Goal: Information Seeking & Learning: Learn about a topic

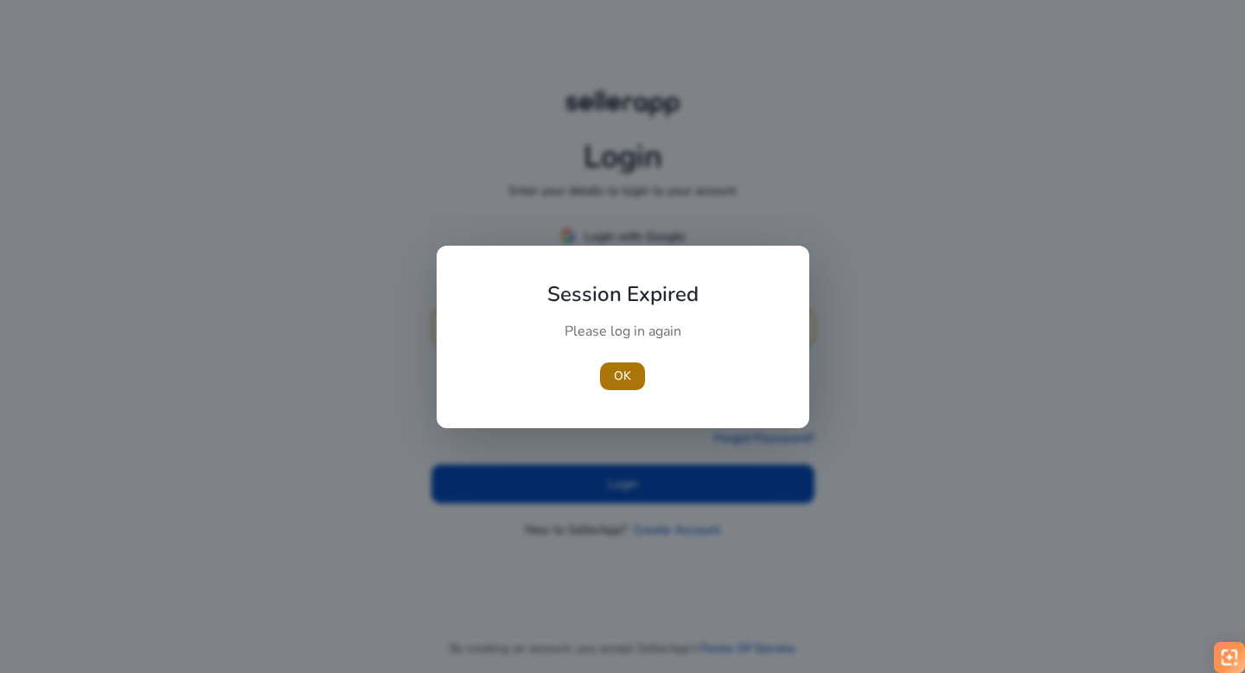
click at [616, 364] on span "button" at bounding box center [622, 376] width 45 height 42
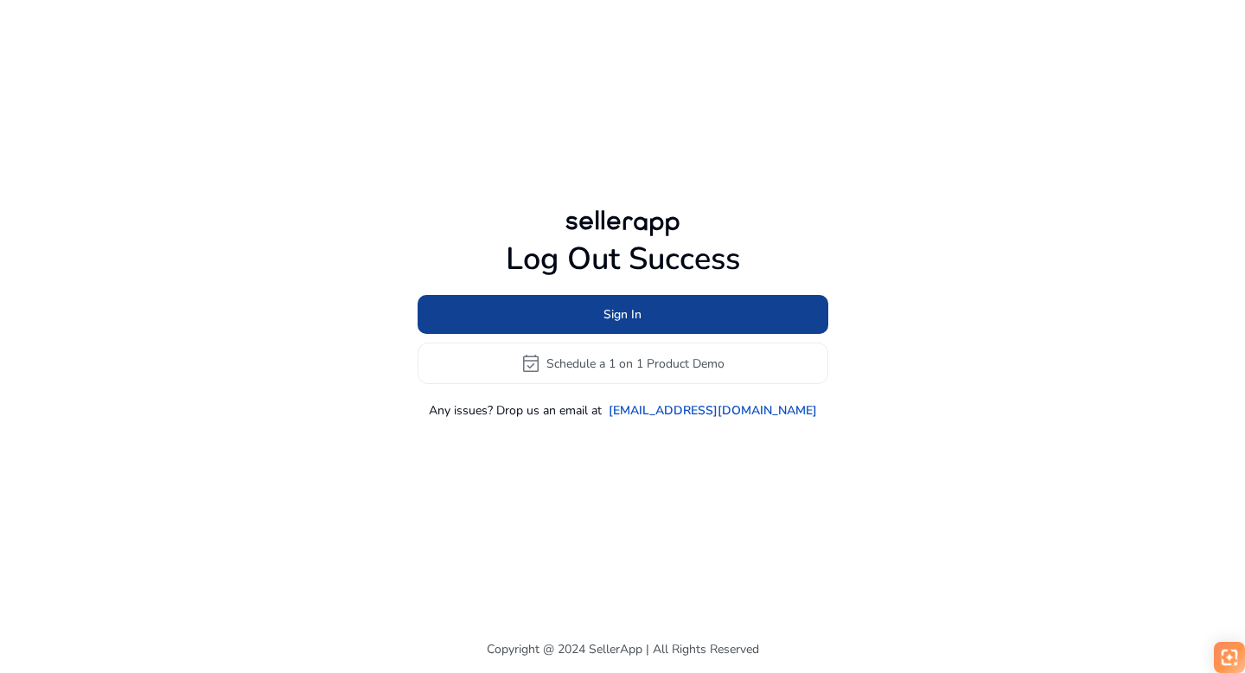
click at [567, 310] on span at bounding box center [623, 315] width 411 height 42
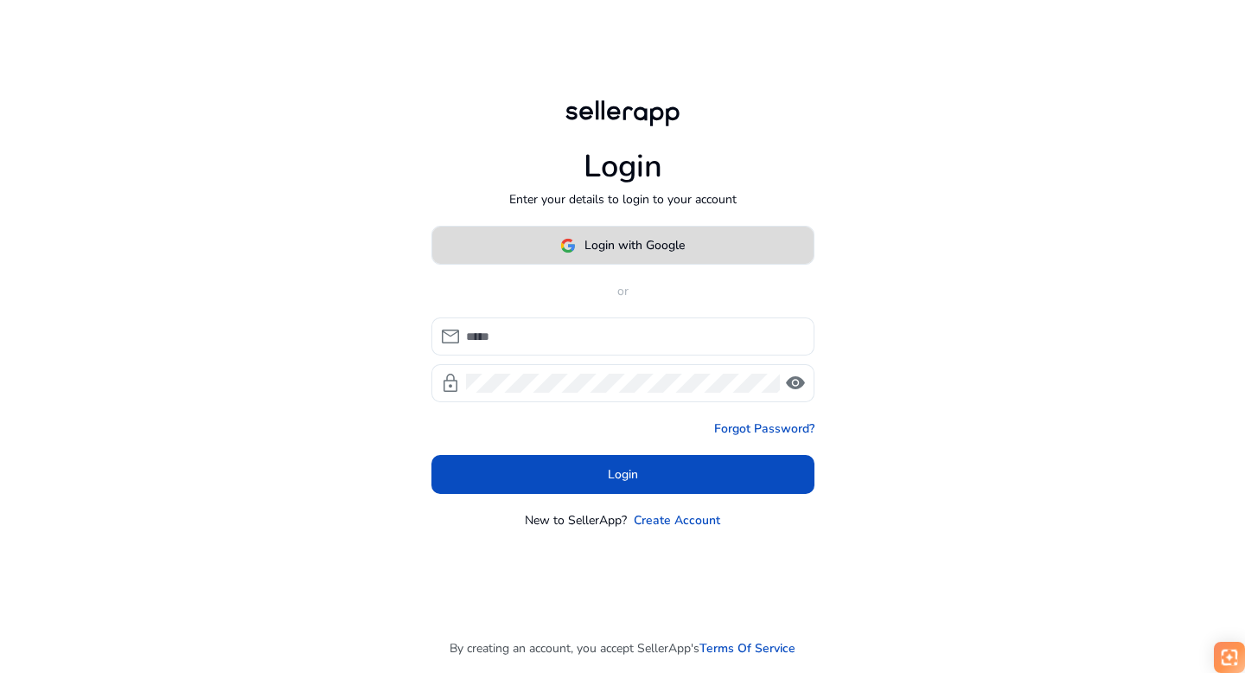
click at [651, 249] on span "Login with Google" at bounding box center [635, 245] width 100 height 18
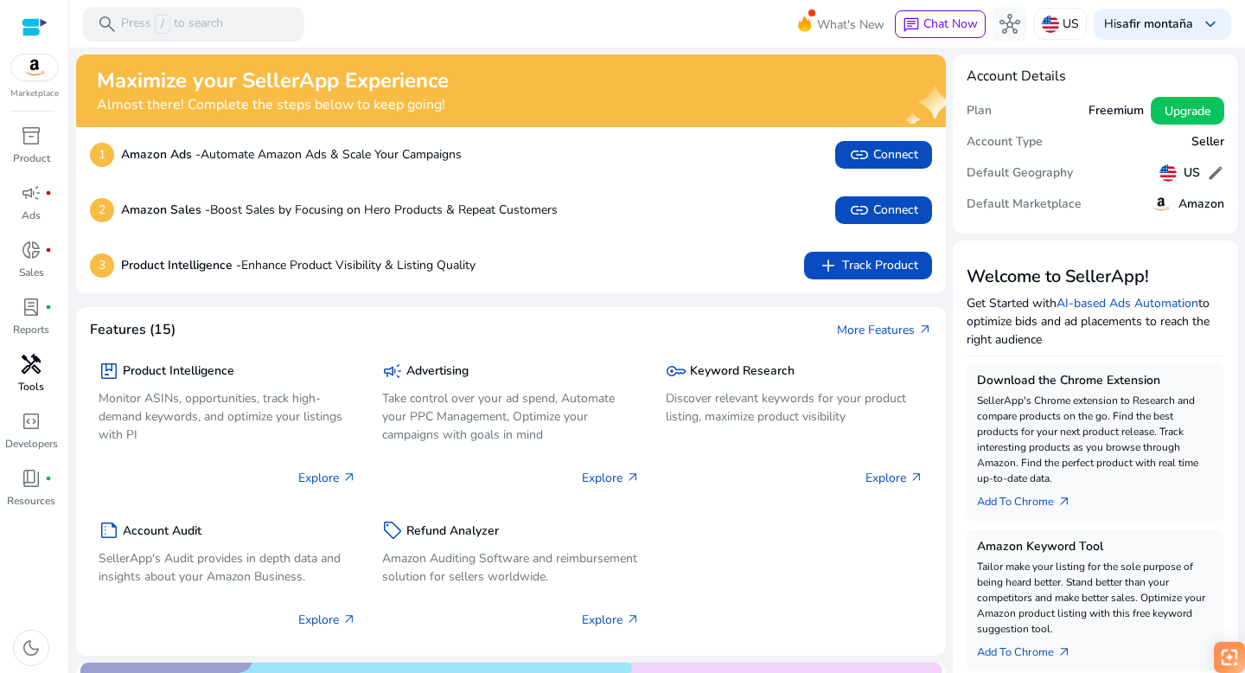
click at [34, 378] on link "handyman Tools" at bounding box center [31, 378] width 62 height 57
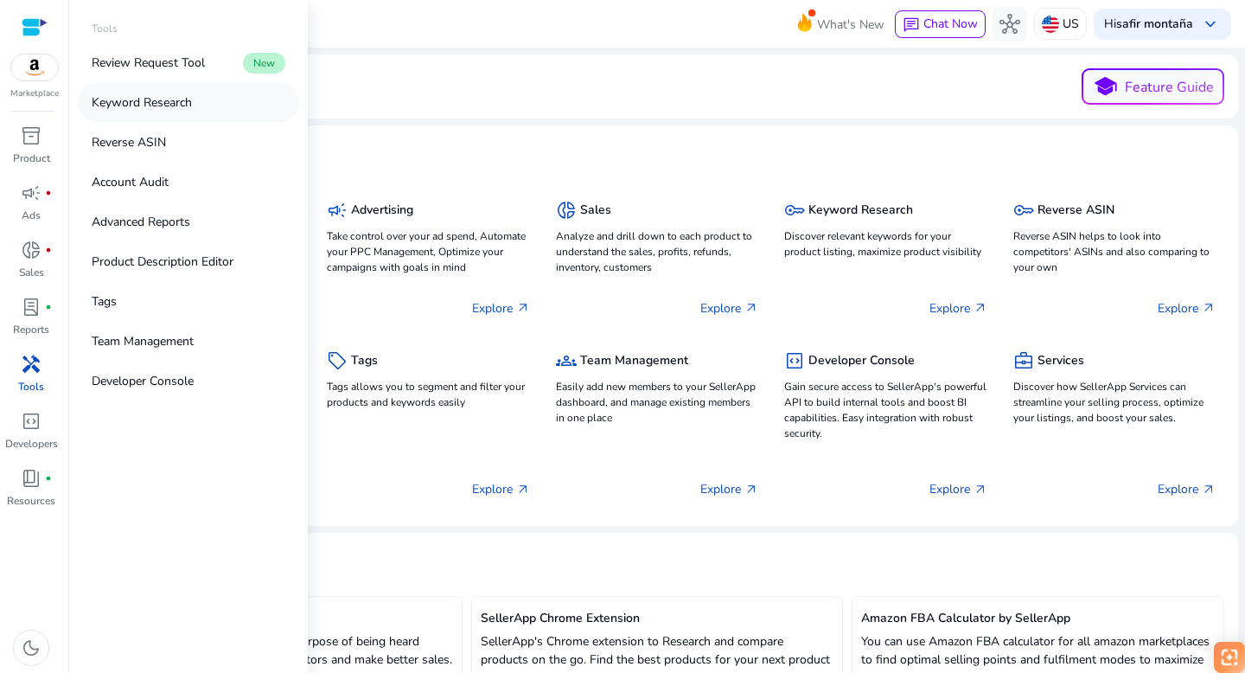
click at [131, 108] on p "Keyword Research" at bounding box center [142, 102] width 100 height 18
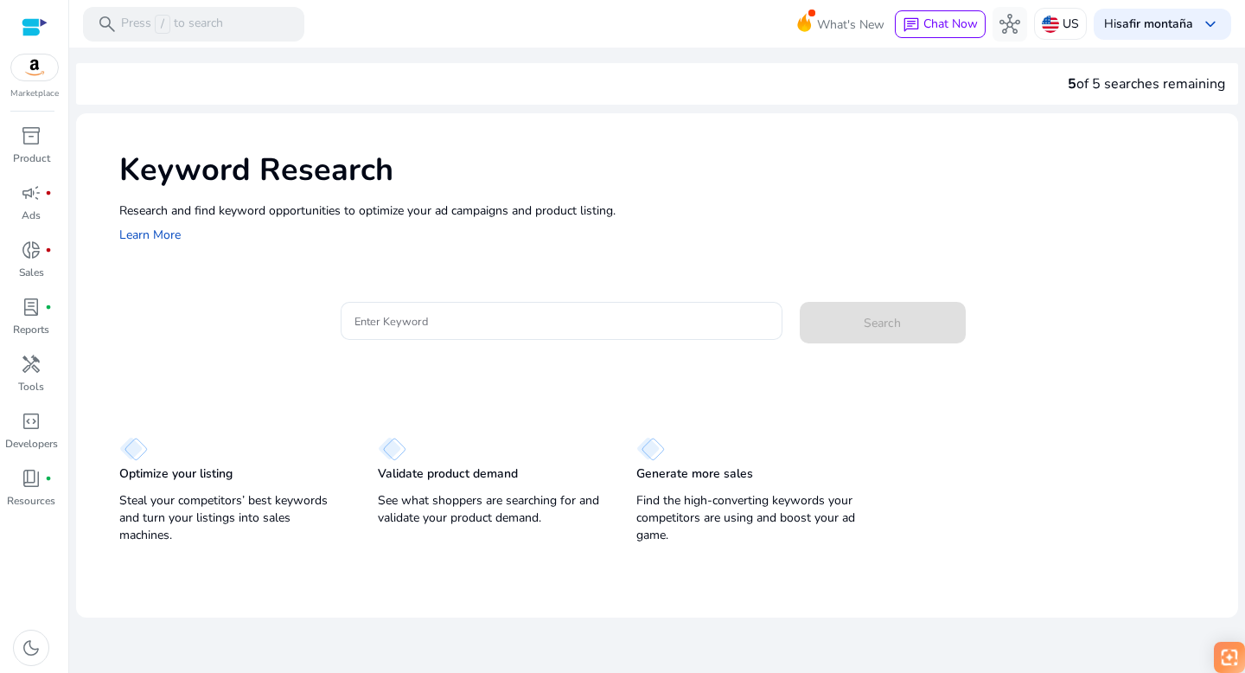
click at [483, 234] on div "Research and find keyword opportunities to optimize your [PERSON_NAME] and prod…" at bounding box center [670, 224] width 1102 height 44
click at [397, 330] on input "Enter Keyword" at bounding box center [562, 320] width 414 height 19
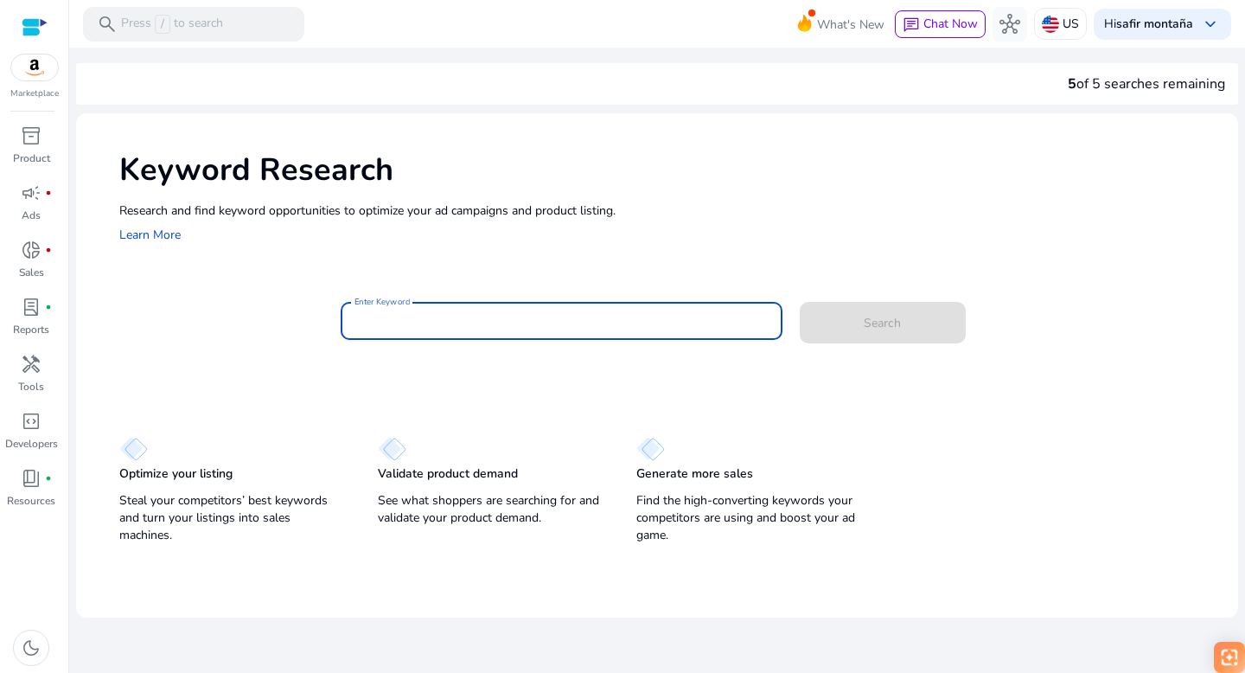
paste input "**********"
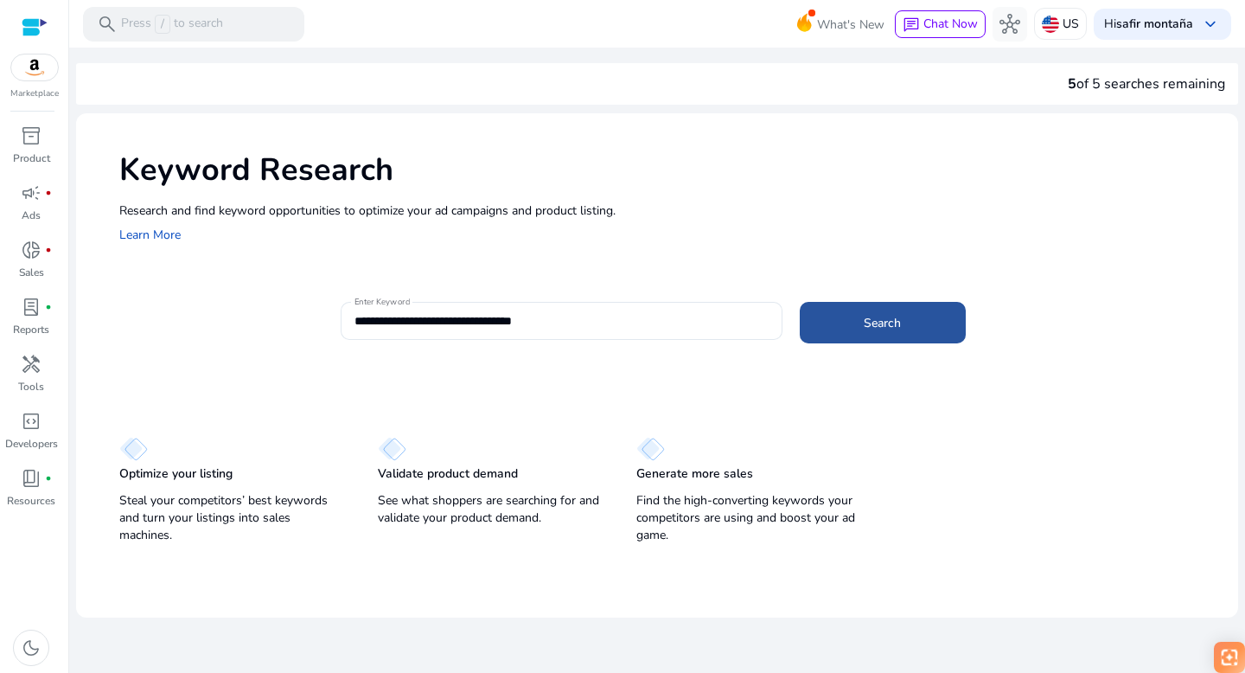
click at [867, 332] on span at bounding box center [883, 323] width 166 height 42
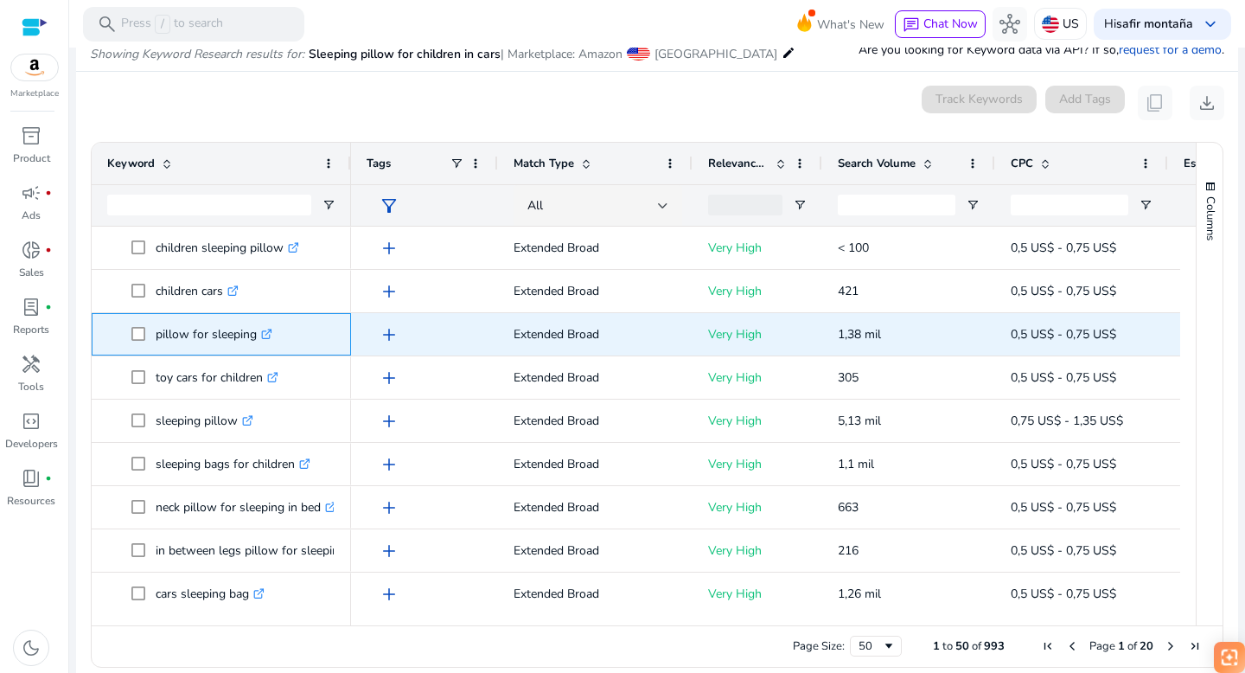
click at [267, 333] on icon ".st0{fill:#2c8af8}" at bounding box center [266, 334] width 11 height 11
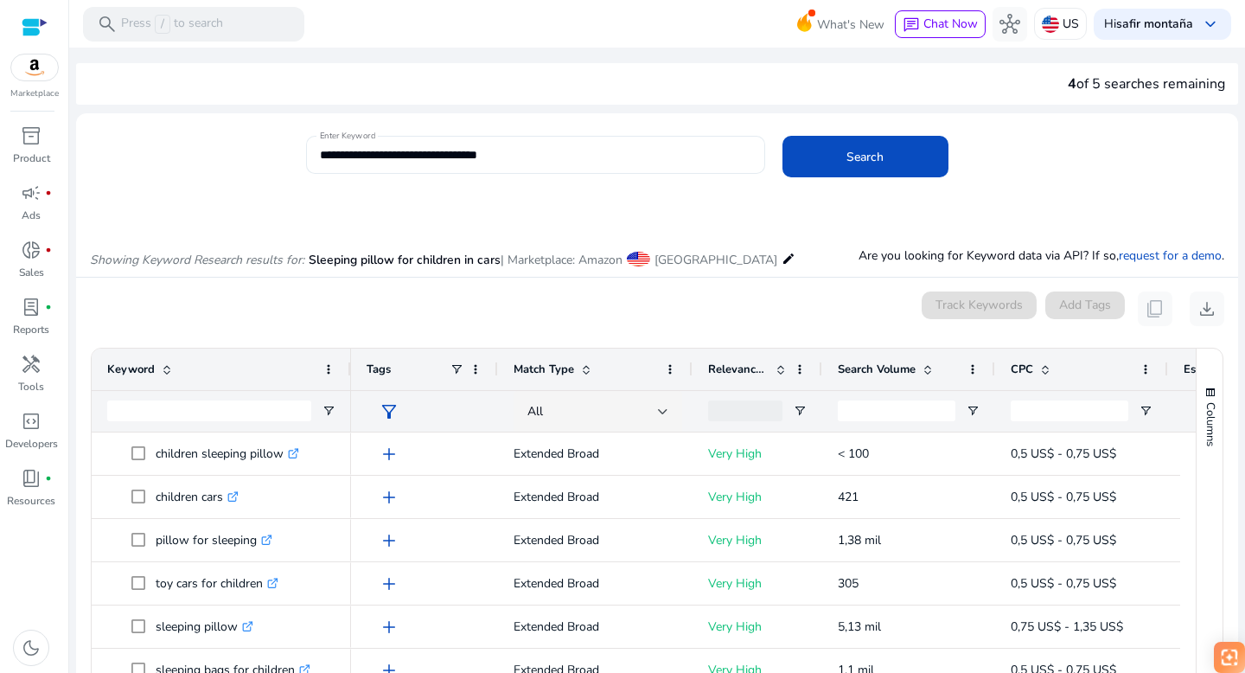
click at [478, 157] on input "**********" at bounding box center [536, 154] width 432 height 19
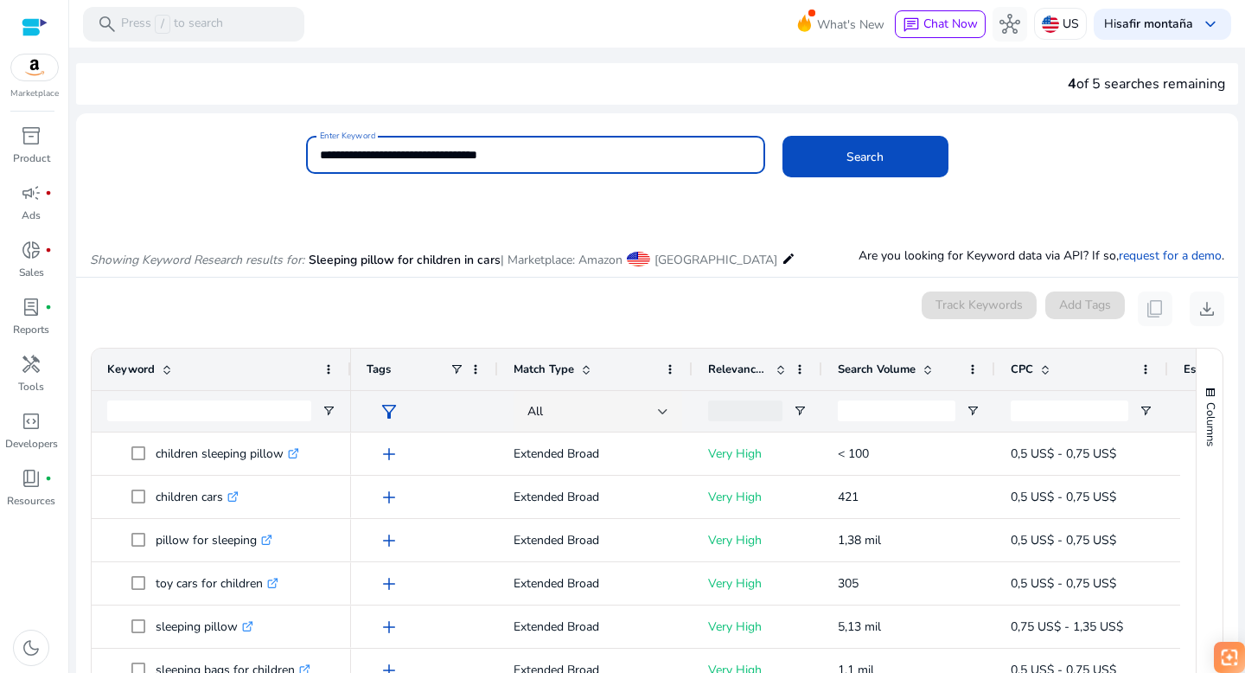
click at [478, 157] on input "**********" at bounding box center [536, 154] width 432 height 19
click at [479, 157] on input "**********" at bounding box center [536, 154] width 432 height 19
click at [783, 136] on button "Search" at bounding box center [866, 157] width 166 height 42
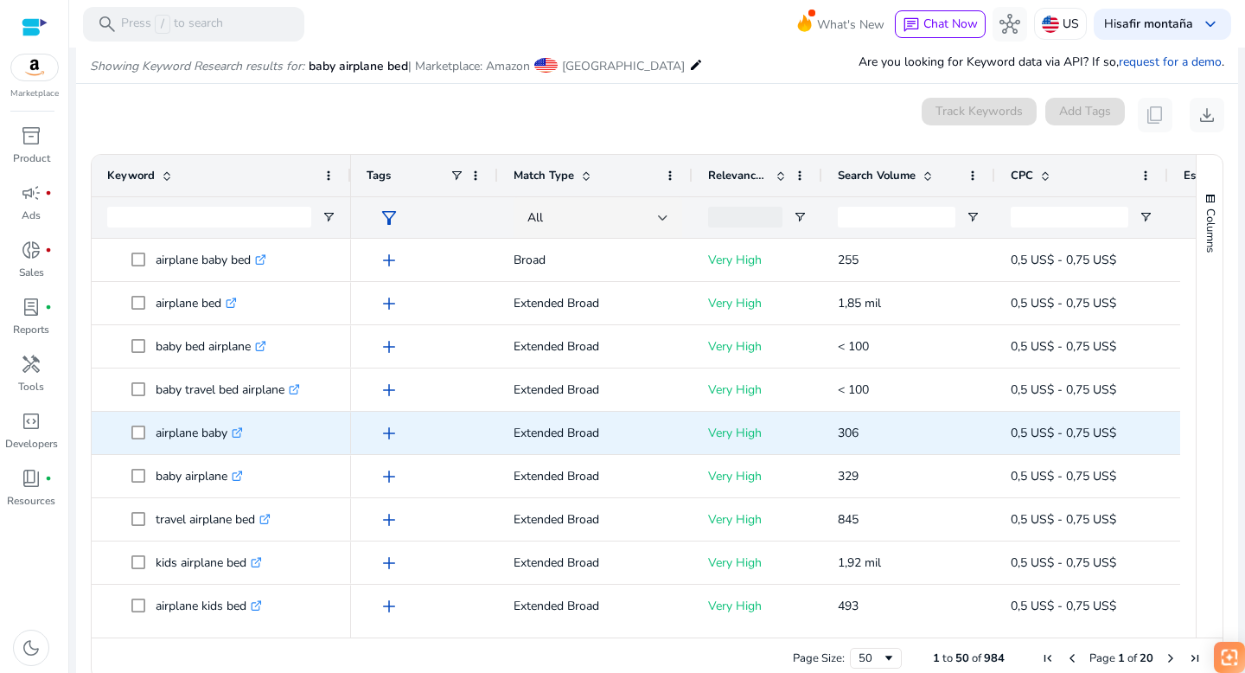
scroll to position [206, 0]
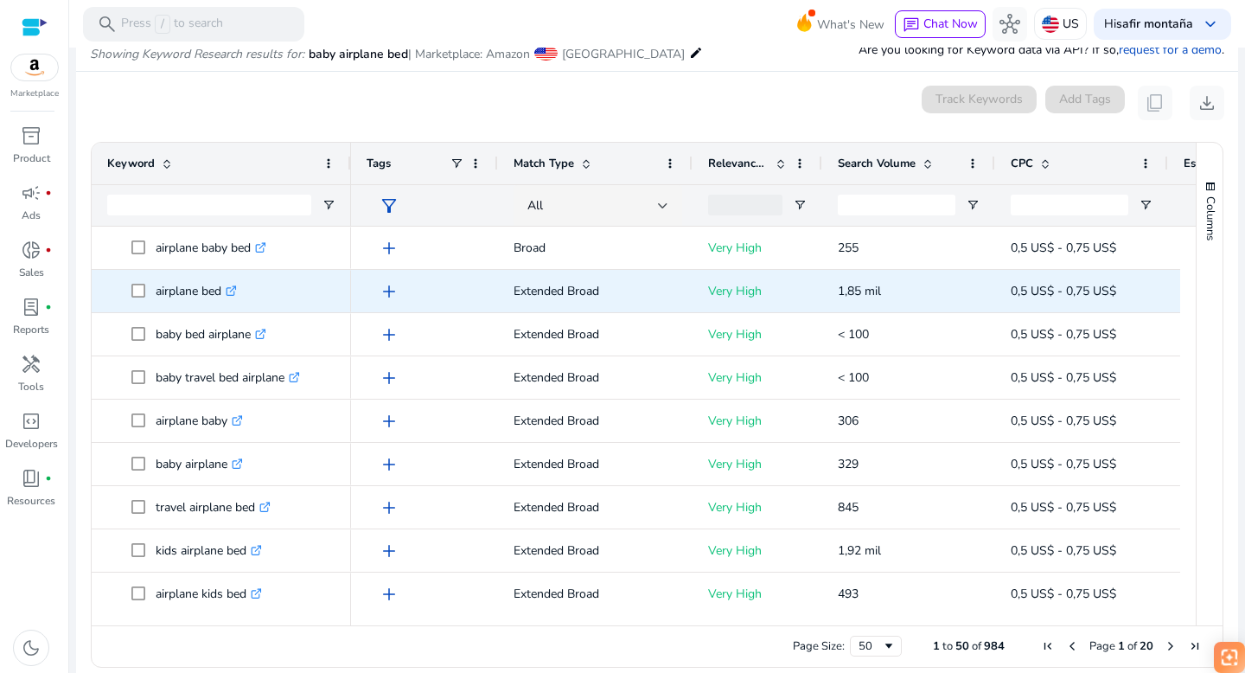
click at [231, 290] on icon ".st0{fill:#2c8af8}" at bounding box center [231, 290] width 11 height 11
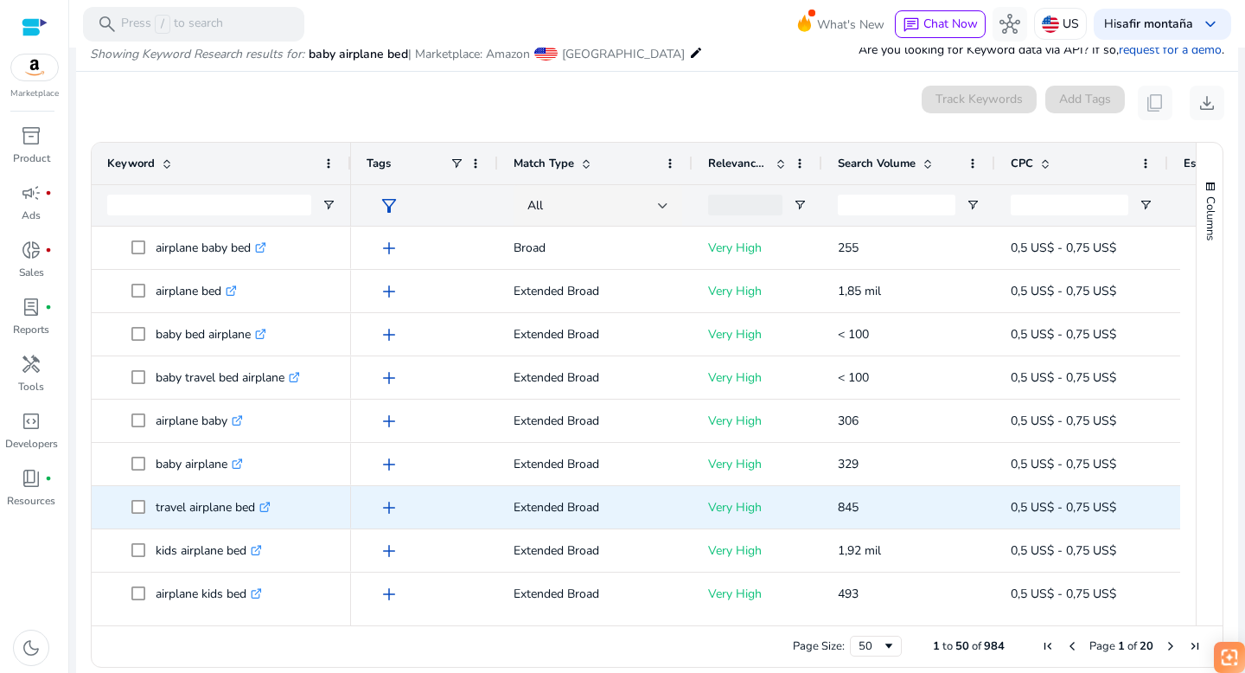
click at [271, 504] on icon ".st0{fill:#2c8af8}" at bounding box center [264, 507] width 11 height 11
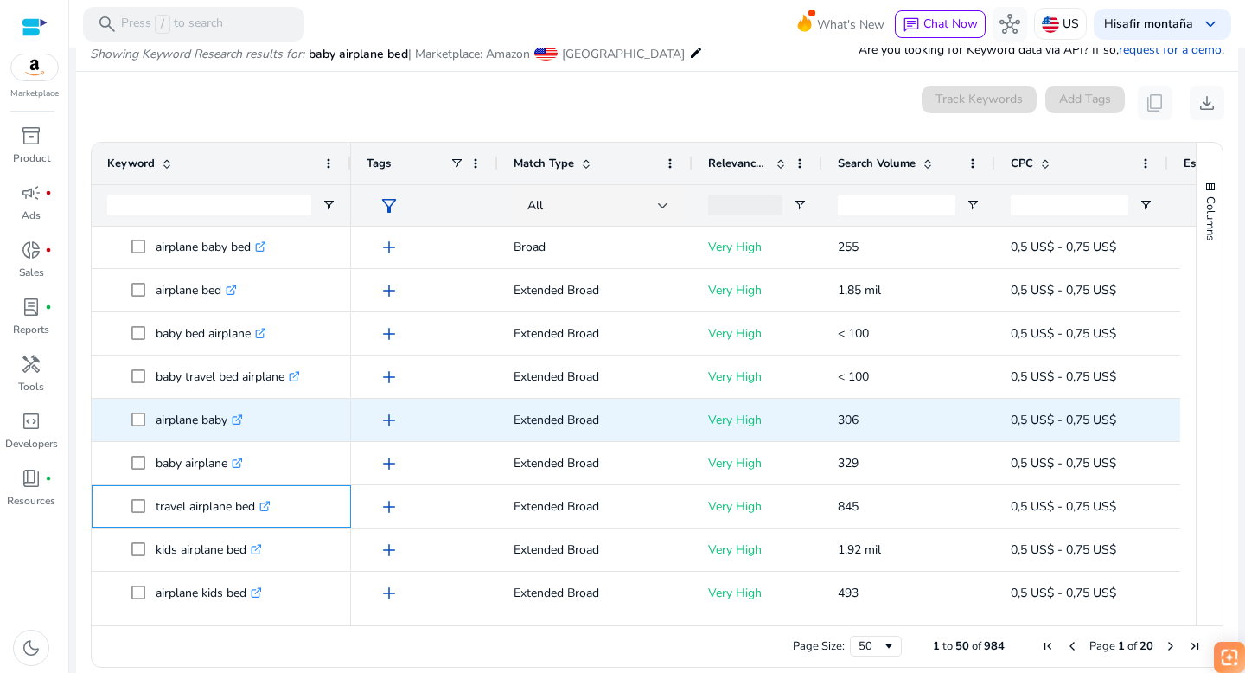
scroll to position [0, 0]
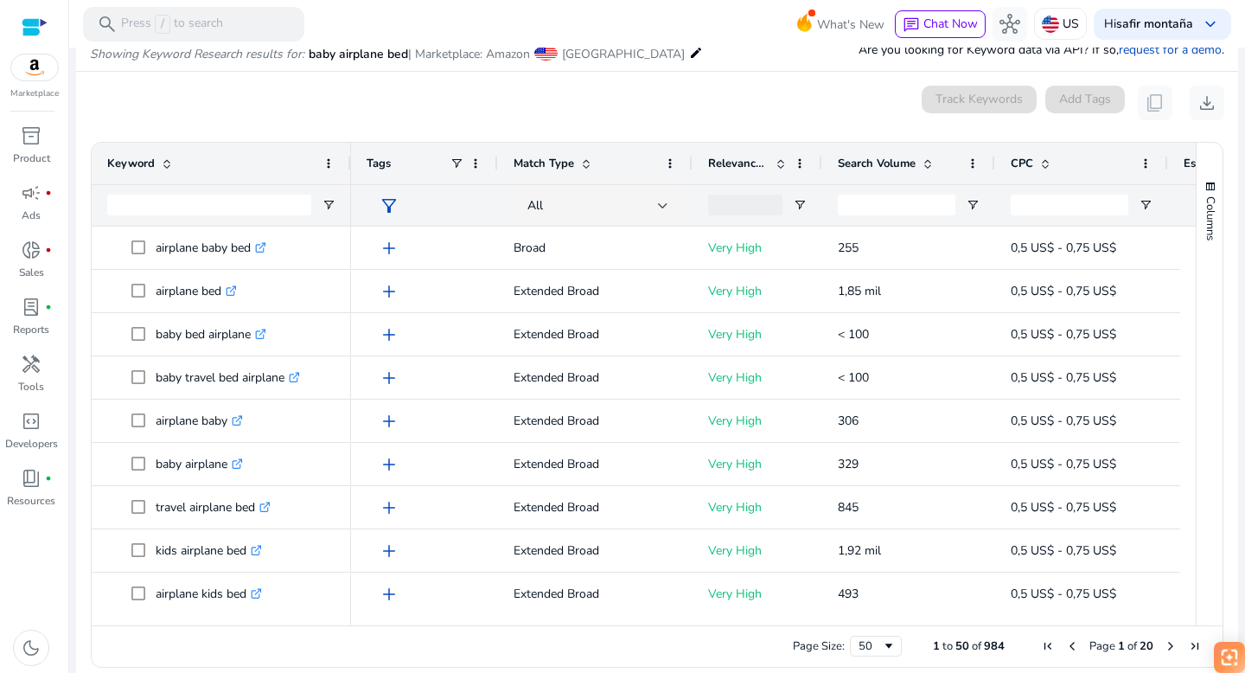
click at [780, 164] on span at bounding box center [781, 164] width 14 height 14
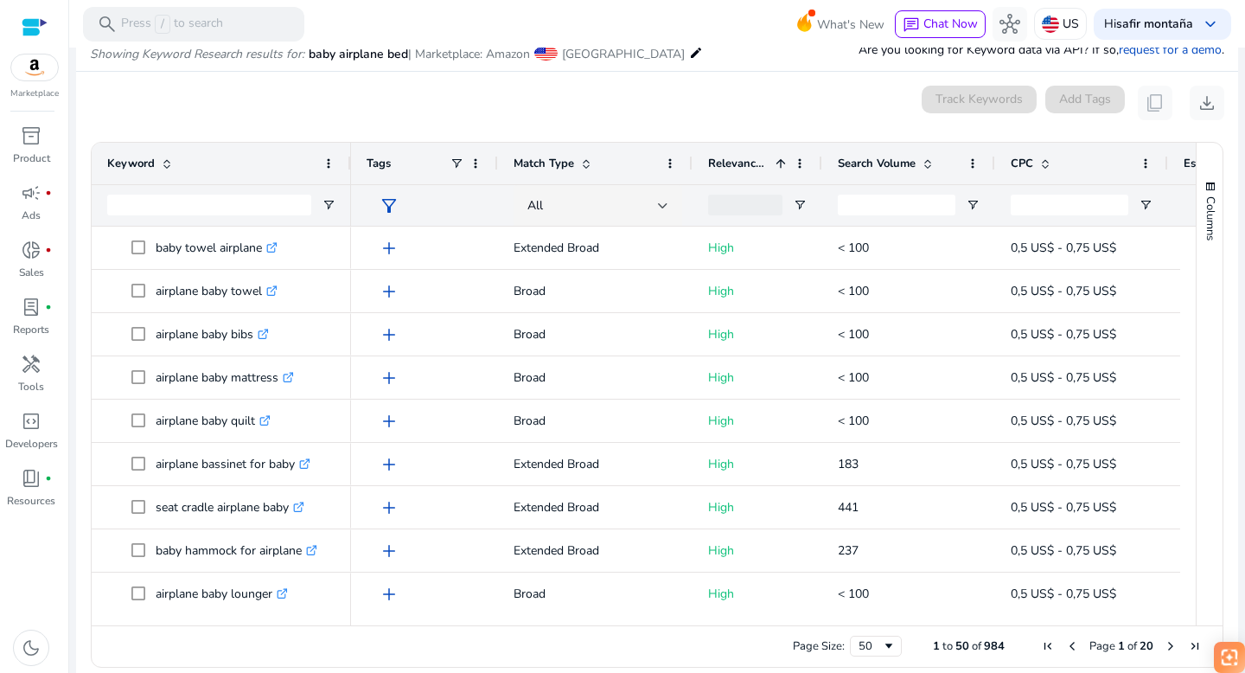
click at [780, 164] on span at bounding box center [781, 164] width 14 height 14
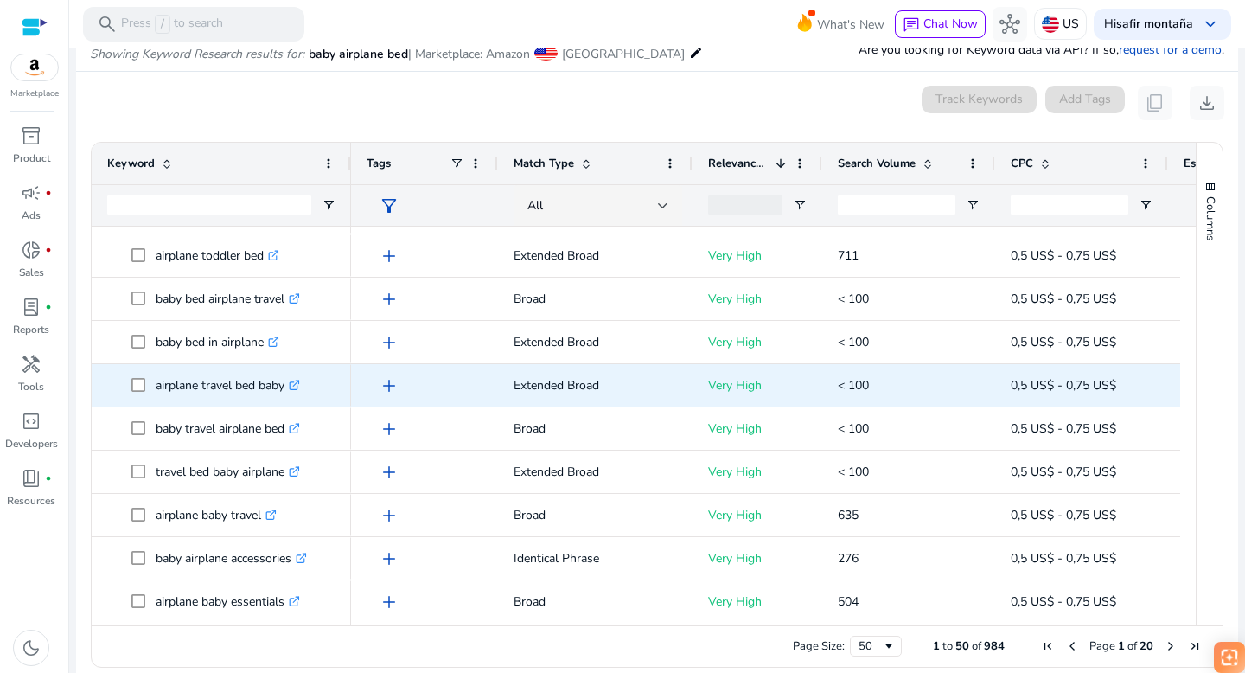
scroll to position [474, 0]
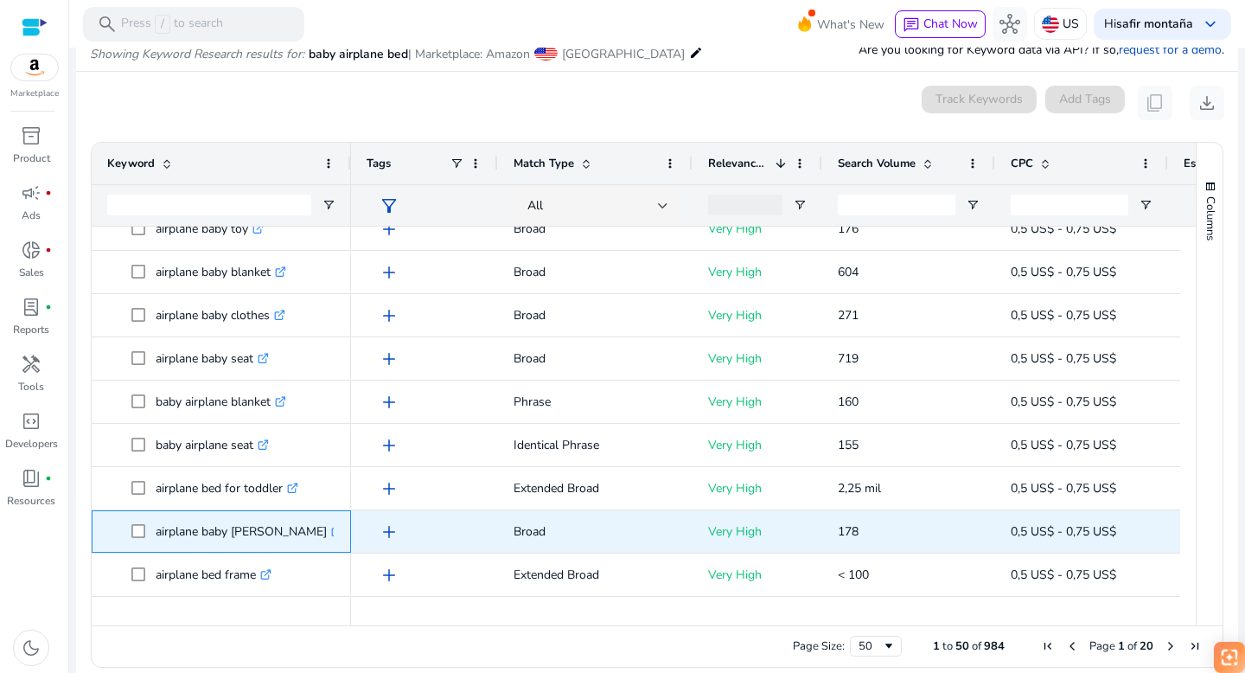
click at [331, 531] on icon ".st0{fill:#2c8af8}" at bounding box center [336, 531] width 11 height 11
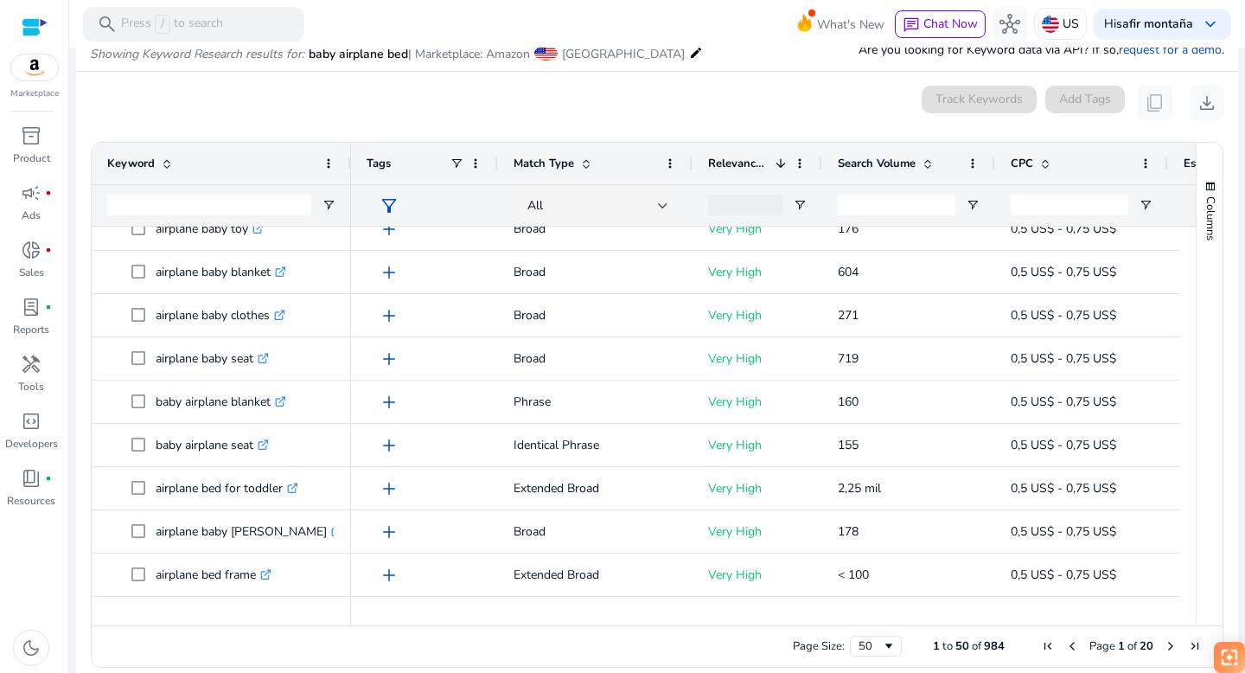
click at [929, 159] on span at bounding box center [928, 164] width 14 height 14
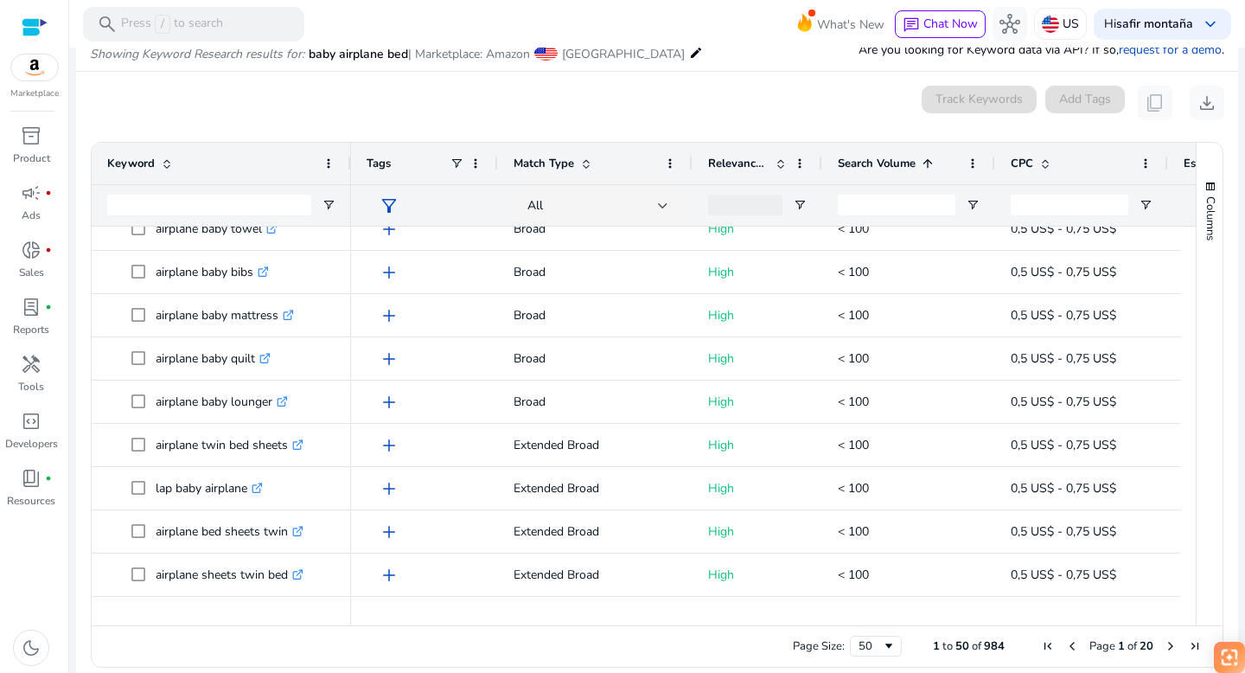
click at [929, 159] on span at bounding box center [928, 164] width 14 height 14
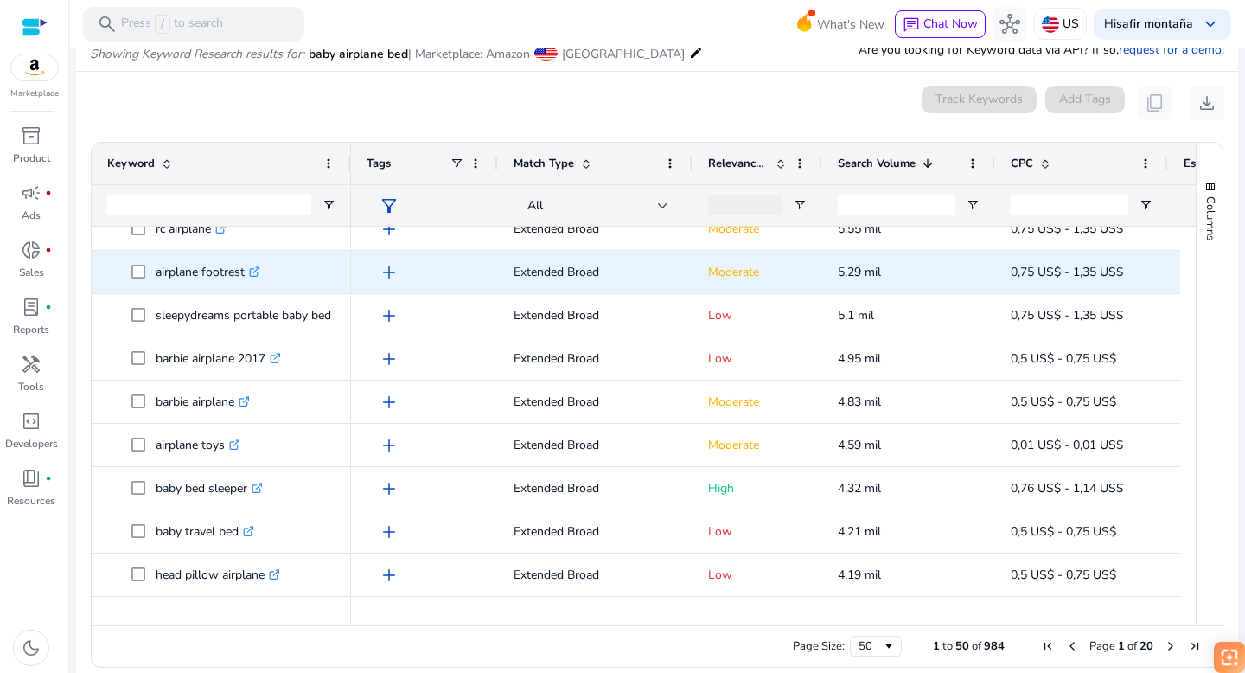
scroll to position [794, 0]
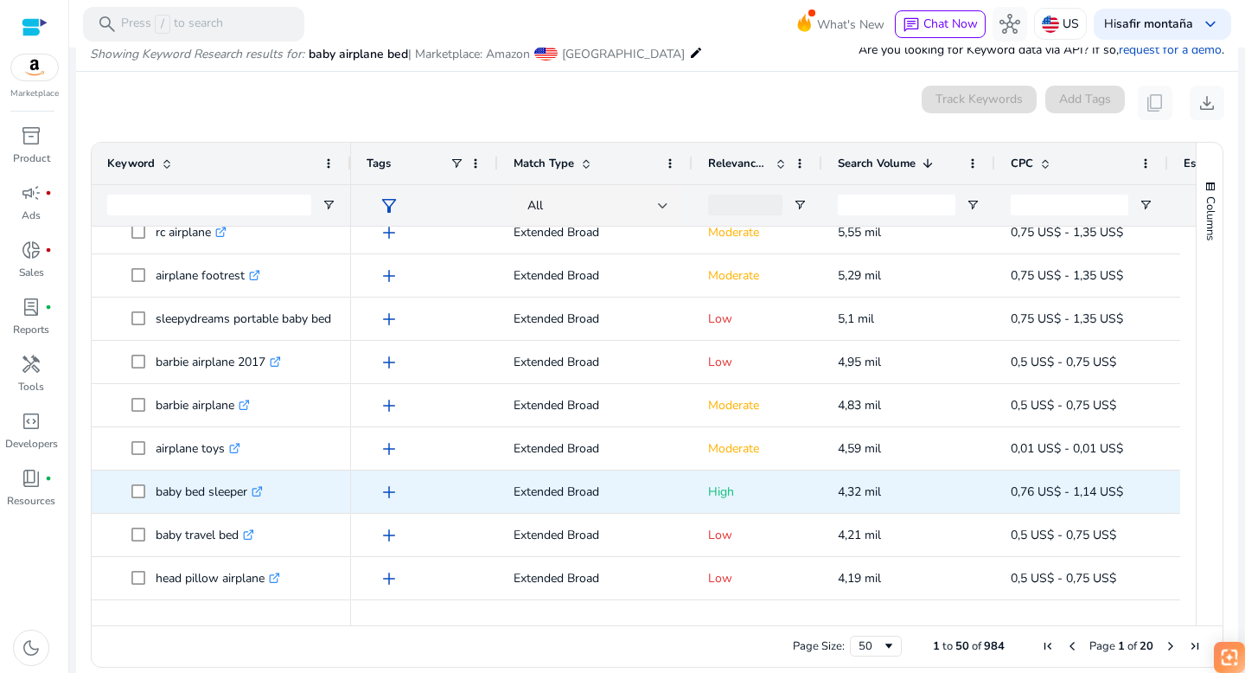
click at [263, 487] on icon ".st0{fill:#2c8af8}" at bounding box center [257, 491] width 11 height 11
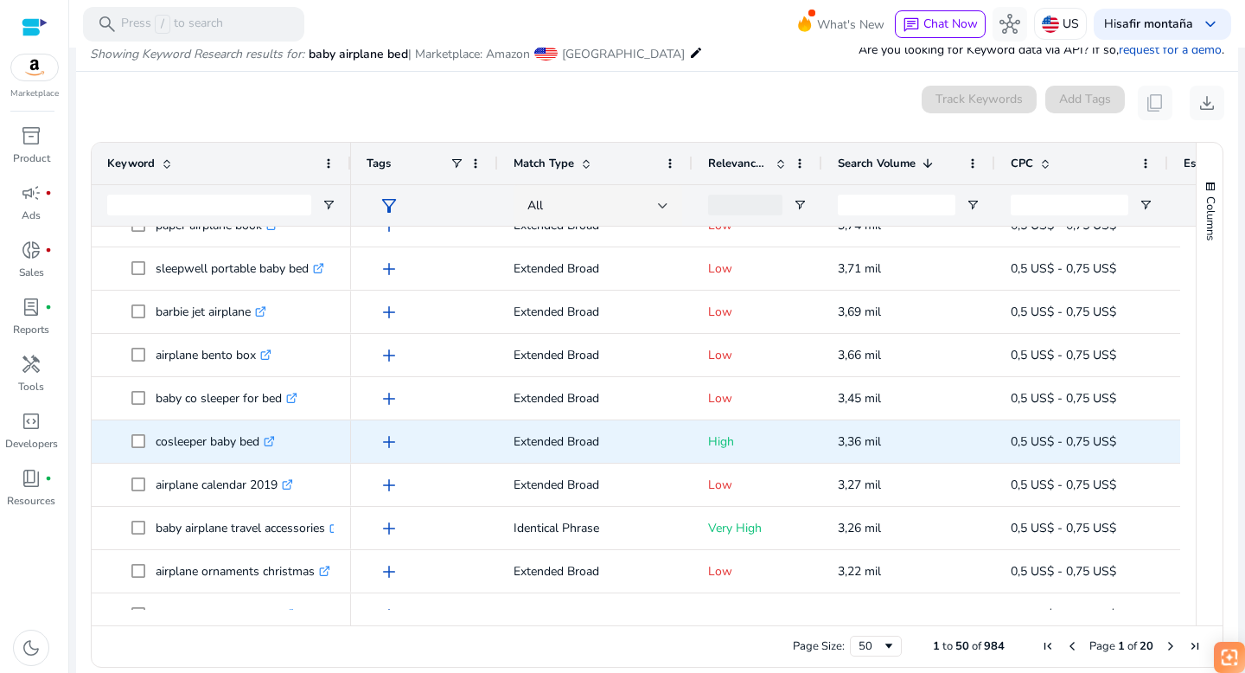
scroll to position [1203, 0]
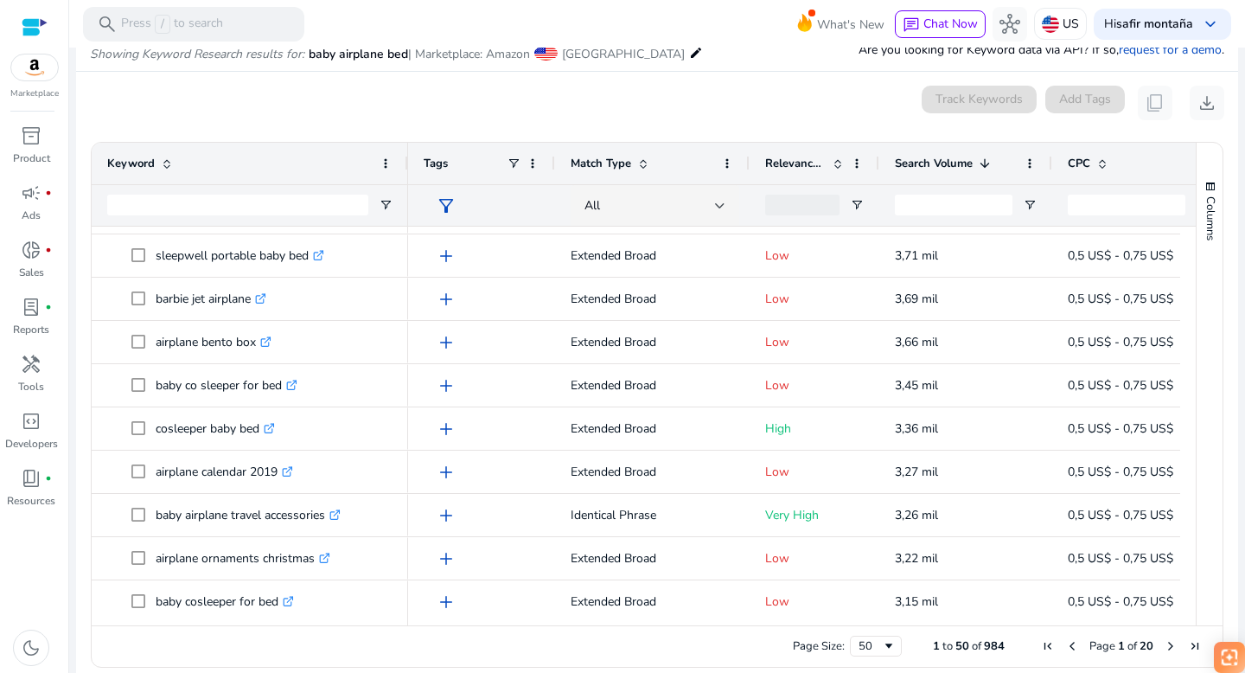
drag, startPoint x: 346, startPoint y: 168, endPoint x: 403, endPoint y: 168, distance: 57.1
click at [404, 168] on div at bounding box center [407, 164] width 7 height 42
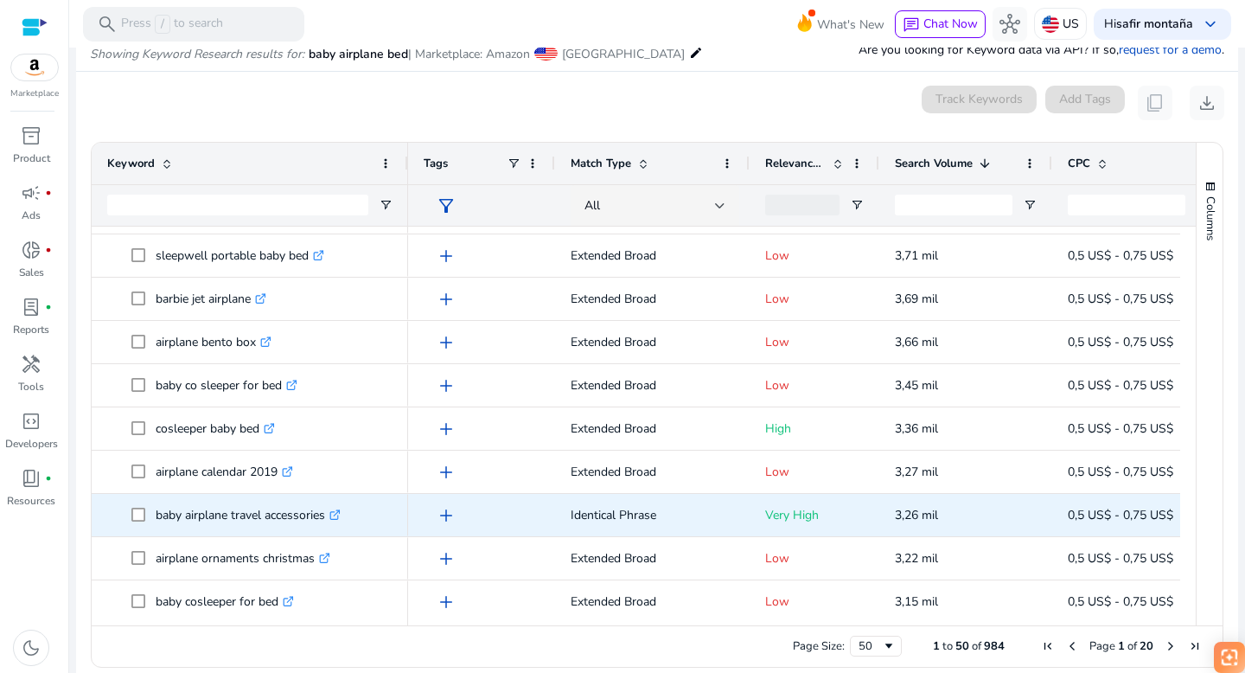
click at [338, 514] on icon ".st0{fill:#2c8af8}" at bounding box center [335, 514] width 11 height 11
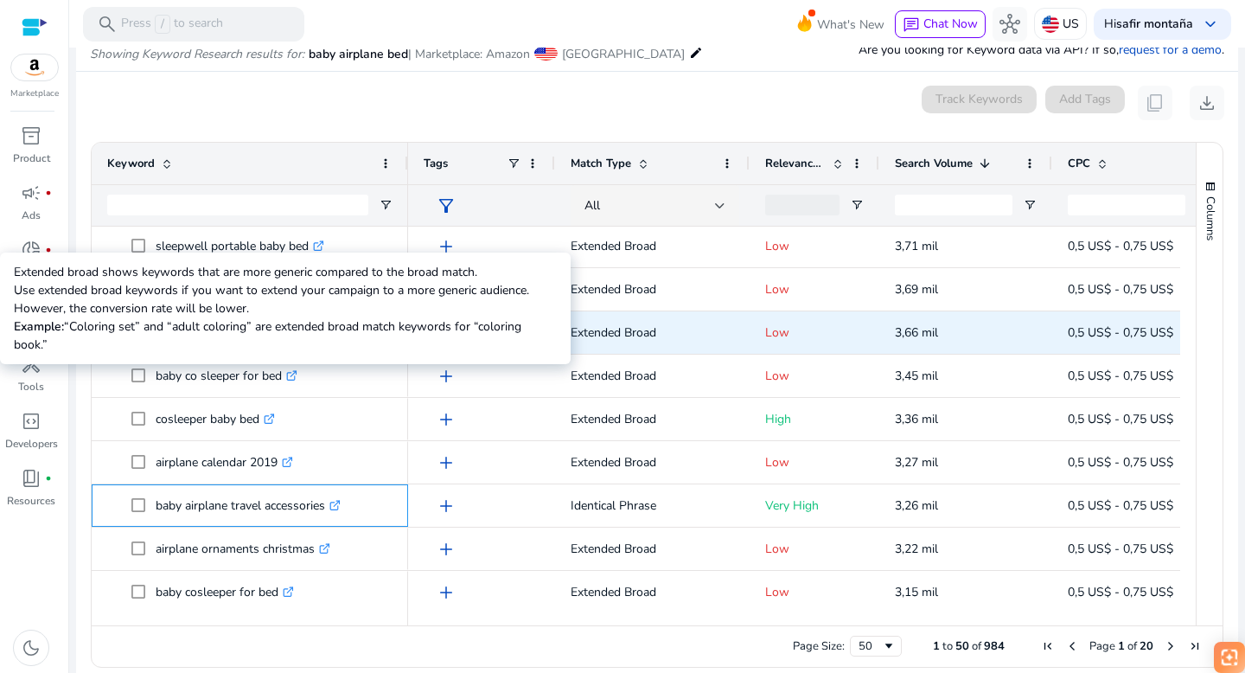
scroll to position [1257, 0]
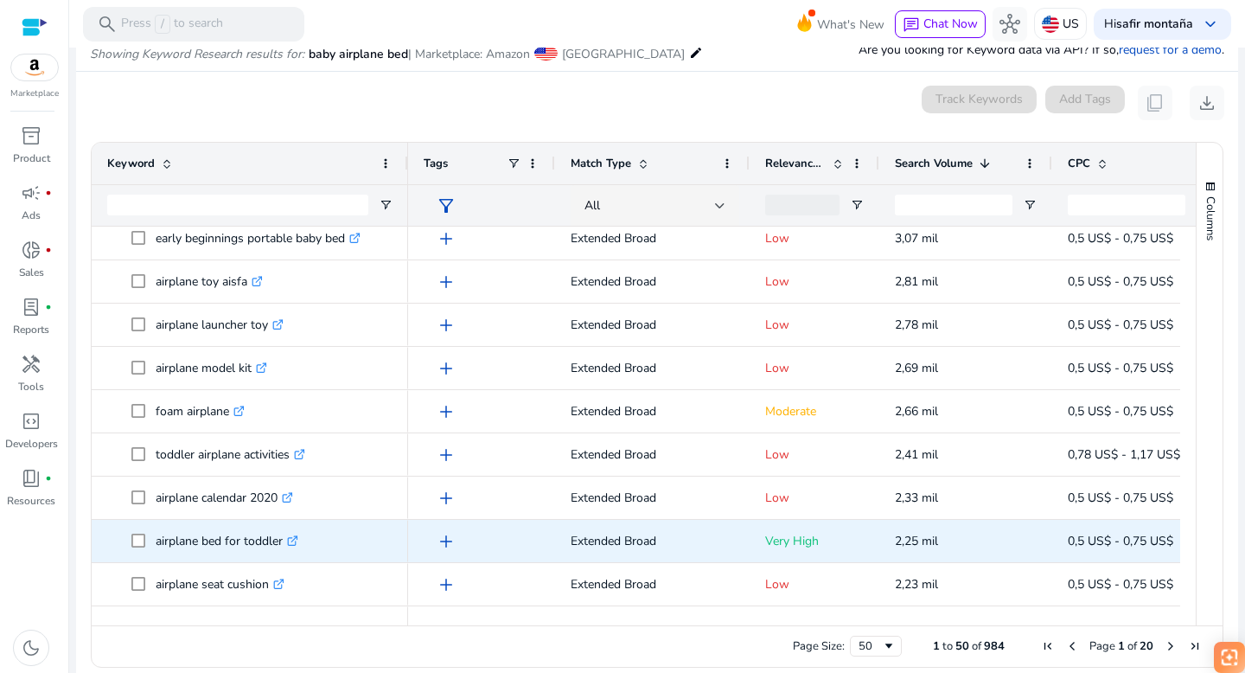
click at [294, 539] on icon ".st0{fill:#2c8af8}" at bounding box center [292, 540] width 11 height 11
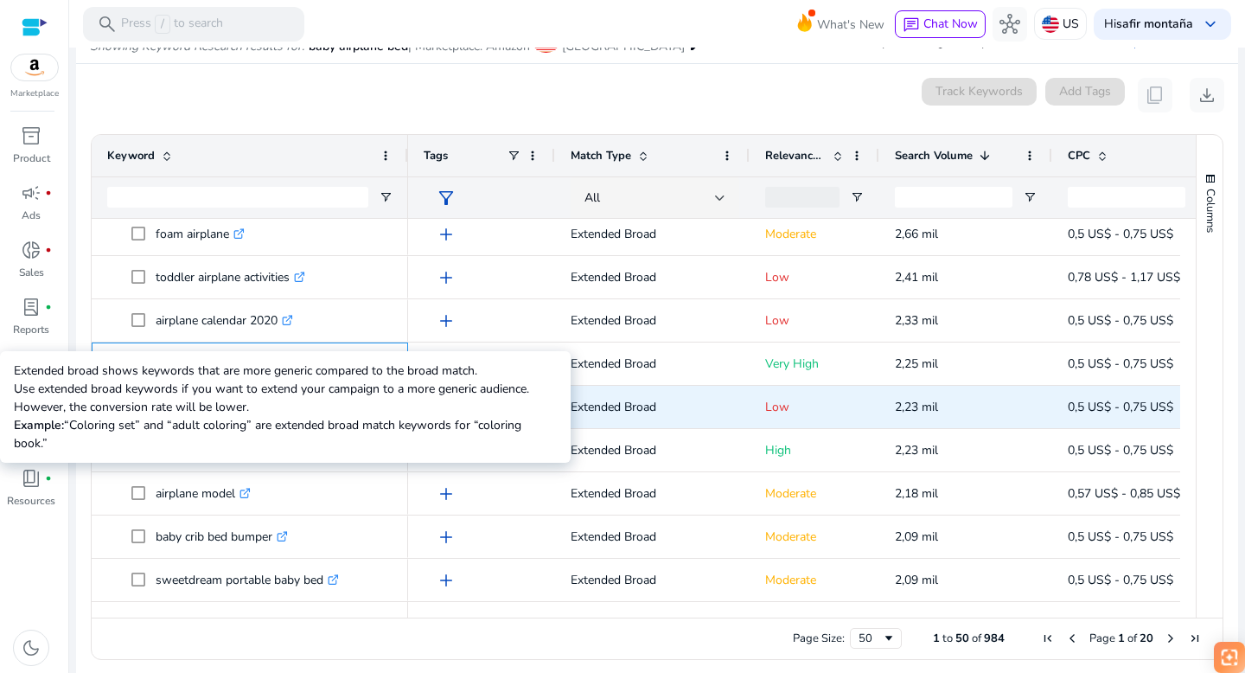
scroll to position [222, 0]
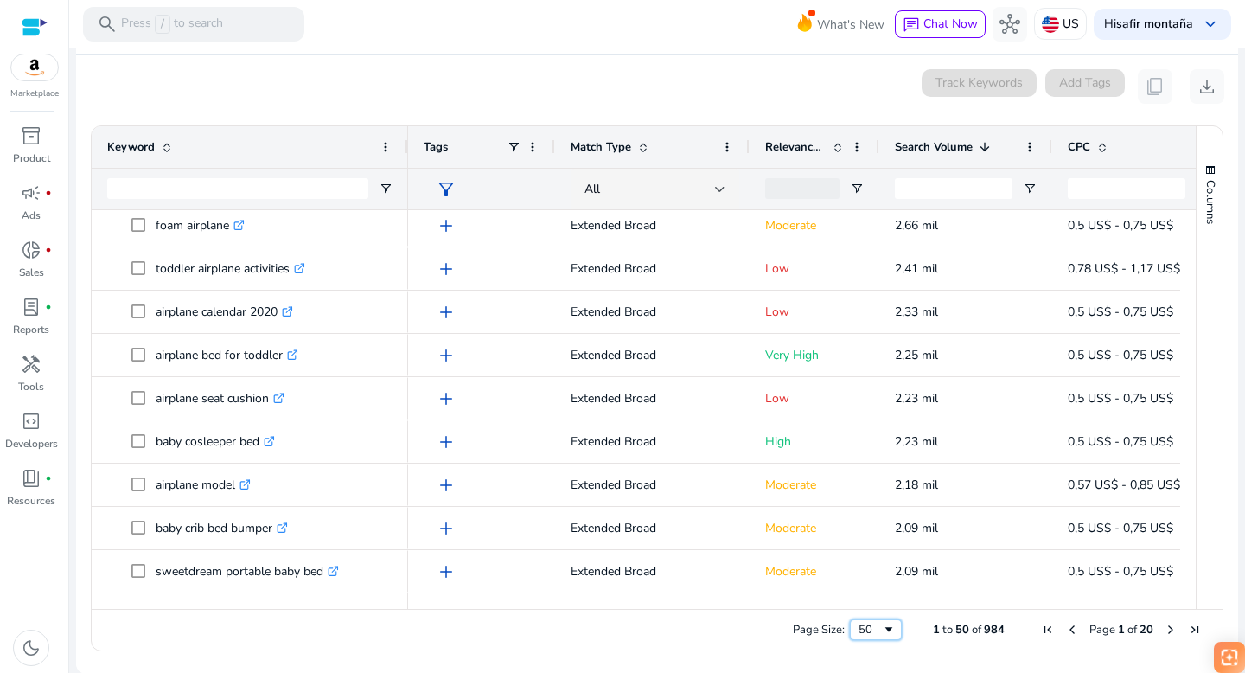
click at [882, 631] on span "Page Size" at bounding box center [889, 630] width 14 height 14
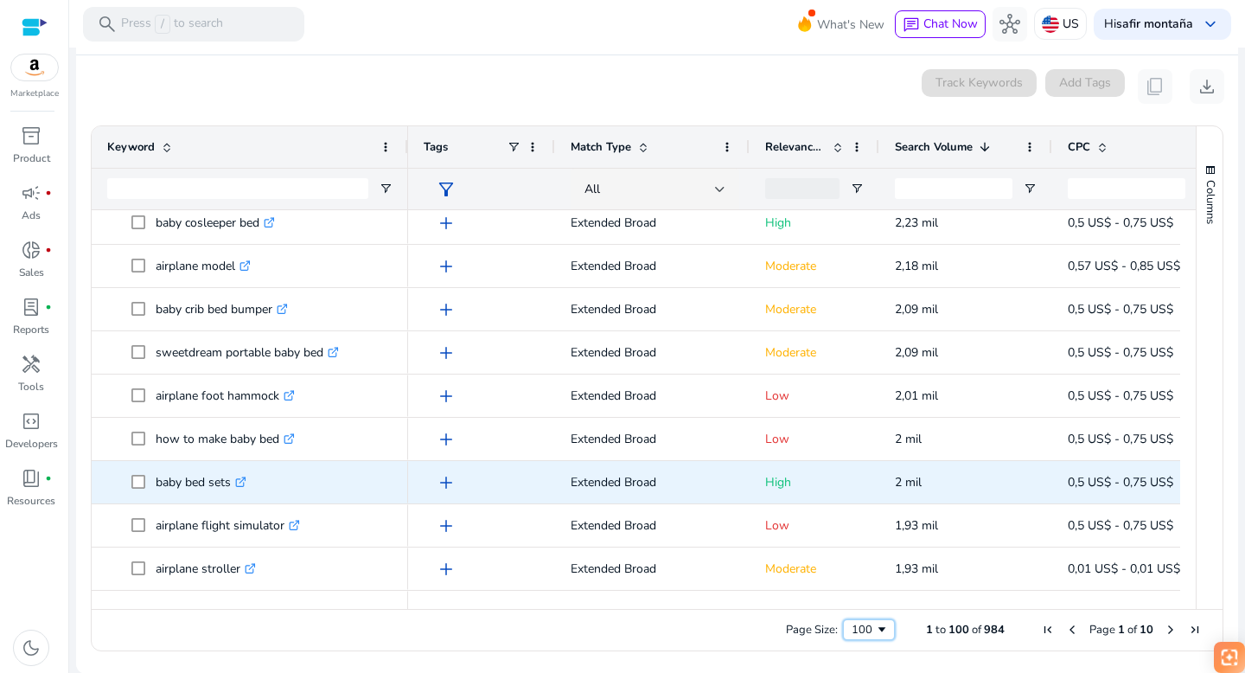
scroll to position [2018, 0]
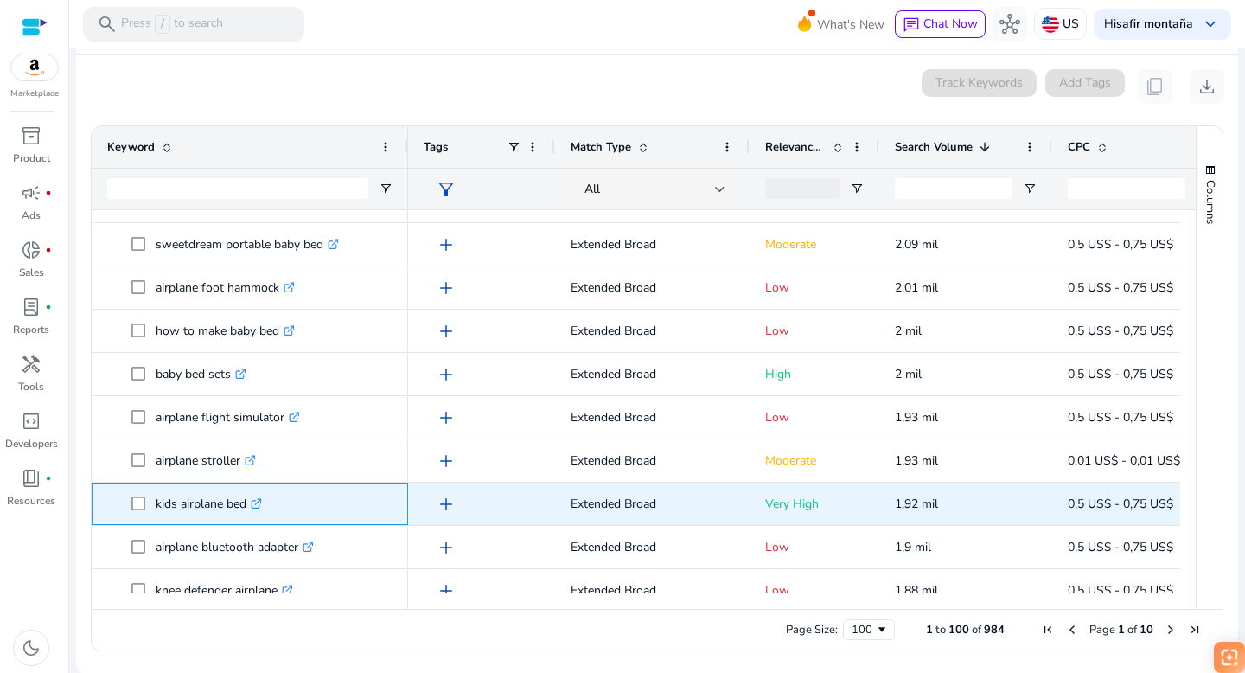
click at [258, 502] on icon ".st0{fill:#2c8af8}" at bounding box center [256, 503] width 11 height 11
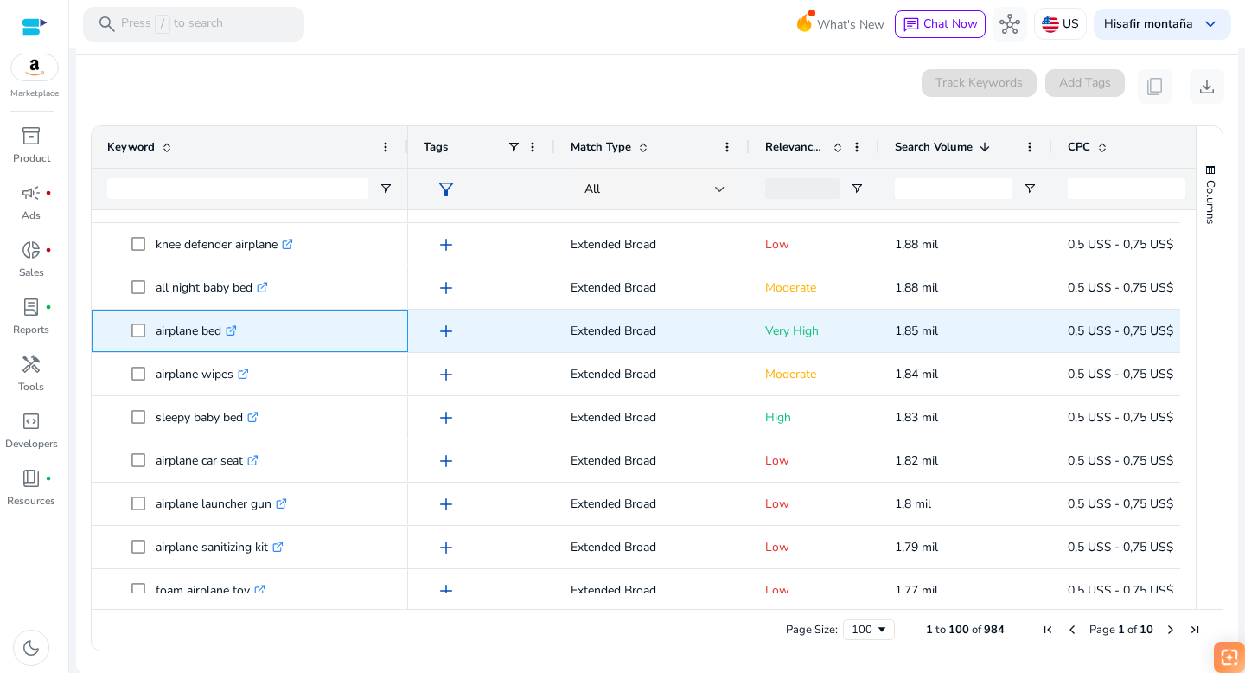
click at [234, 329] on icon ".st0{fill:#2c8af8}" at bounding box center [231, 330] width 11 height 11
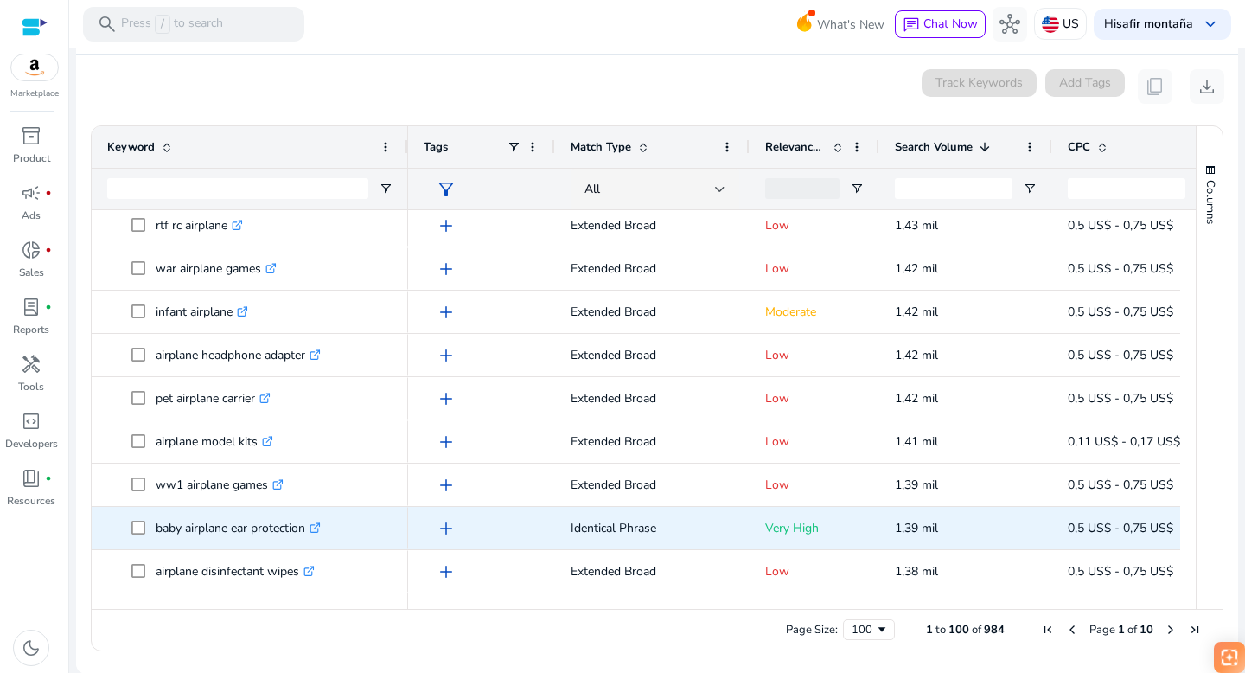
click at [319, 526] on icon ".st0{fill:#2c8af8}" at bounding box center [315, 527] width 11 height 11
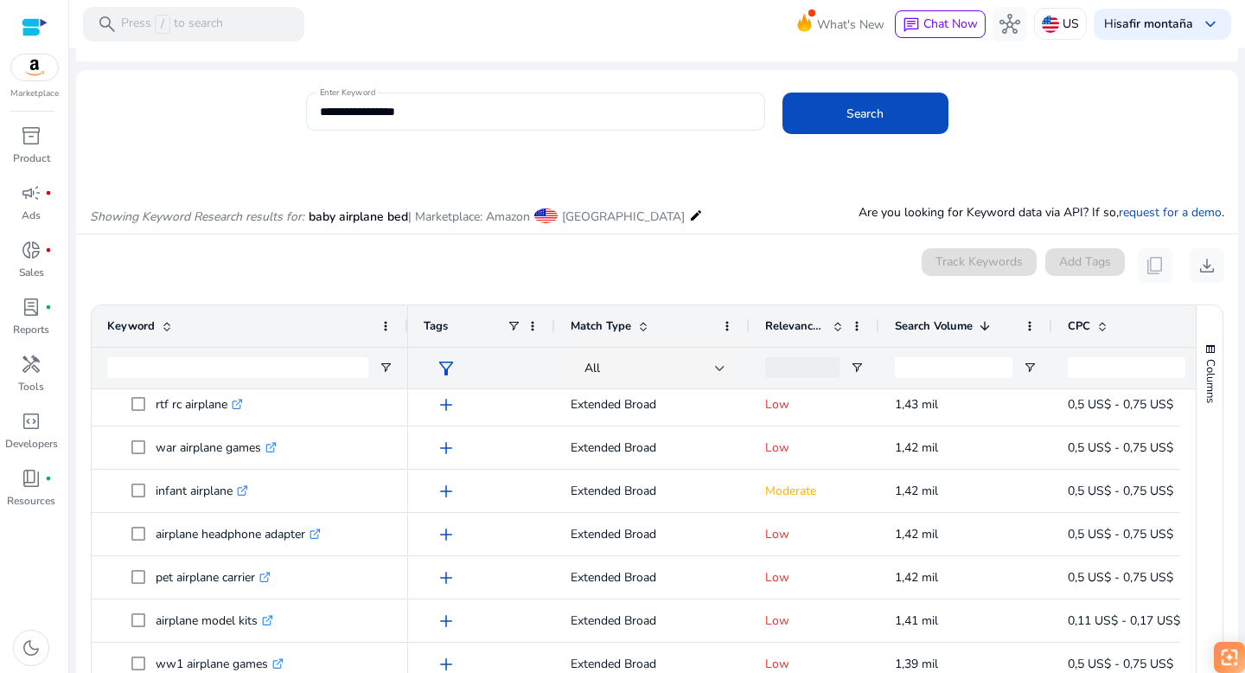
scroll to position [0, 0]
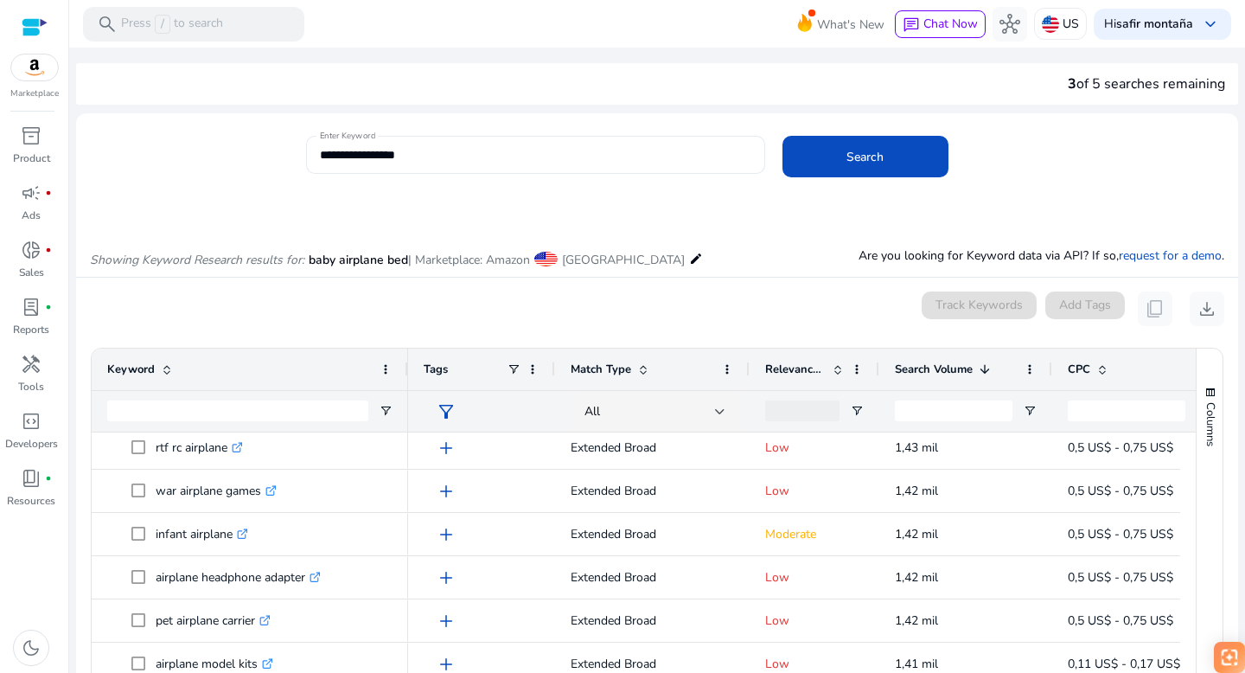
click at [419, 160] on input "**********" at bounding box center [536, 154] width 432 height 19
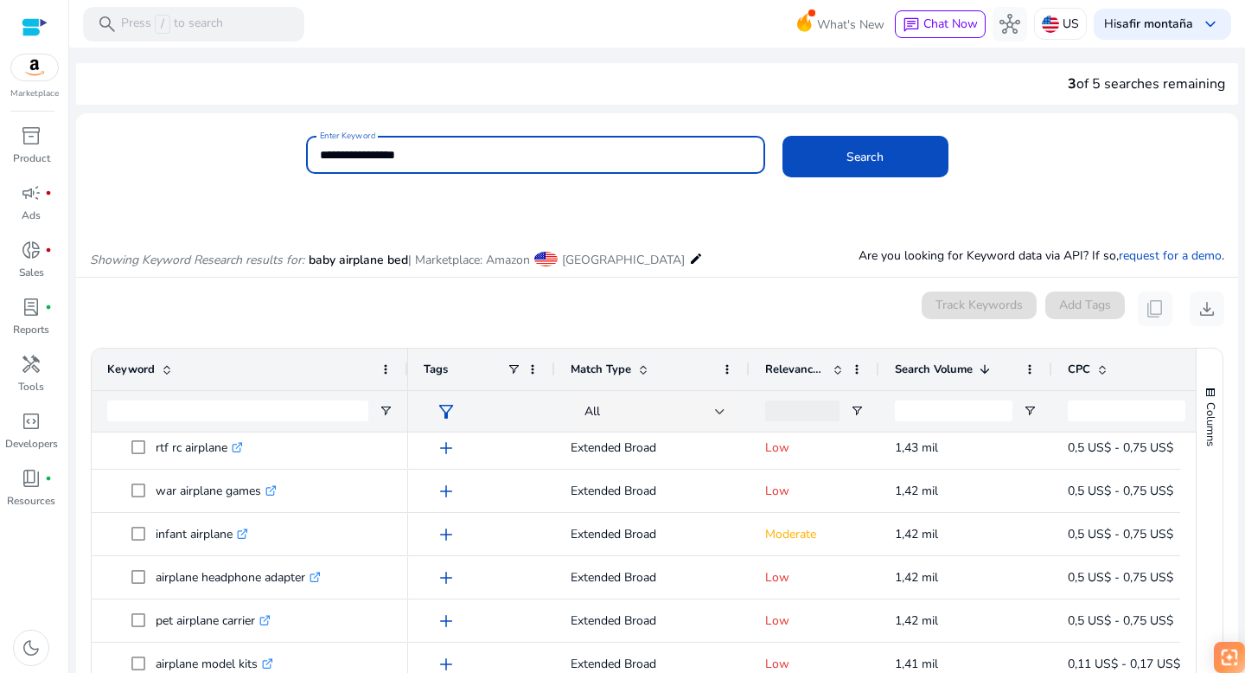
click at [419, 160] on input "**********" at bounding box center [536, 154] width 432 height 19
paste input "**********"
type input "**********"
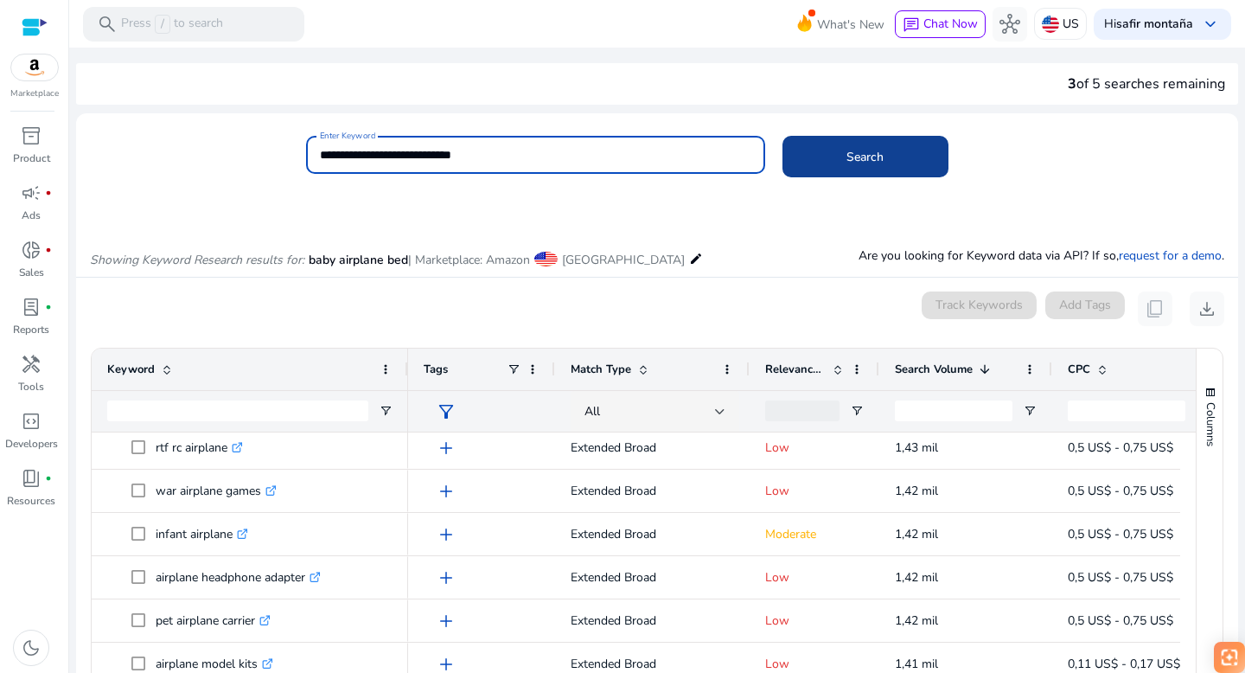
click at [817, 163] on span at bounding box center [866, 157] width 166 height 42
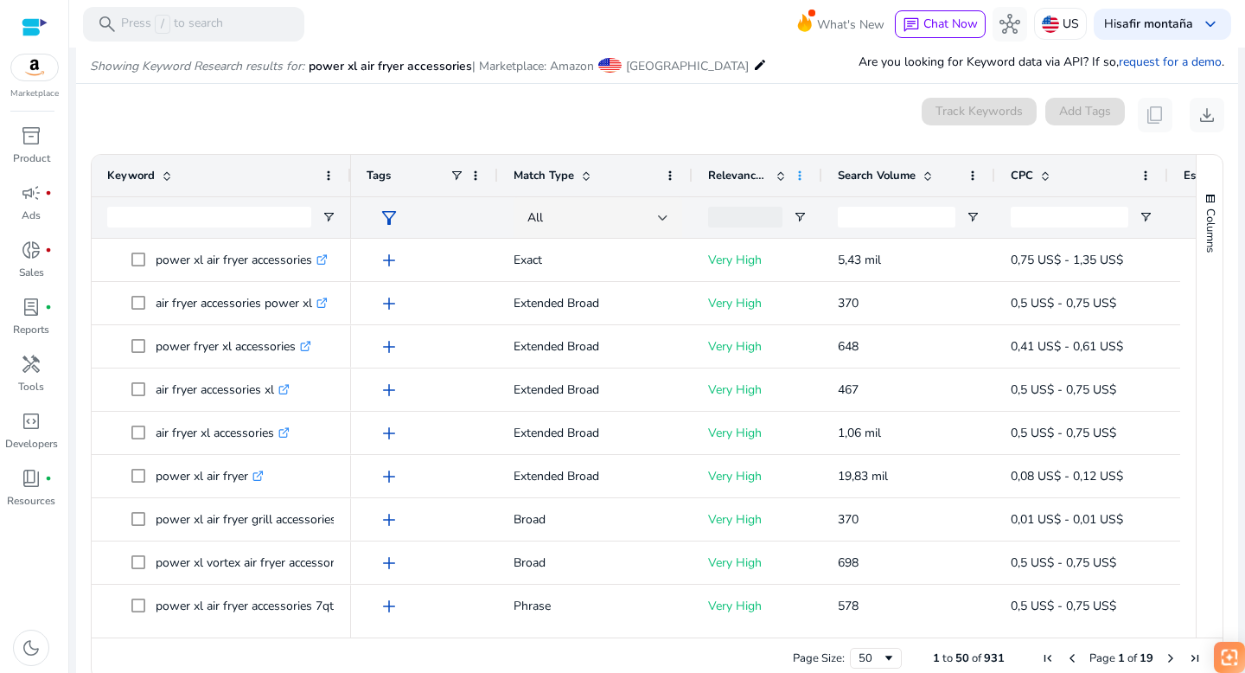
scroll to position [206, 0]
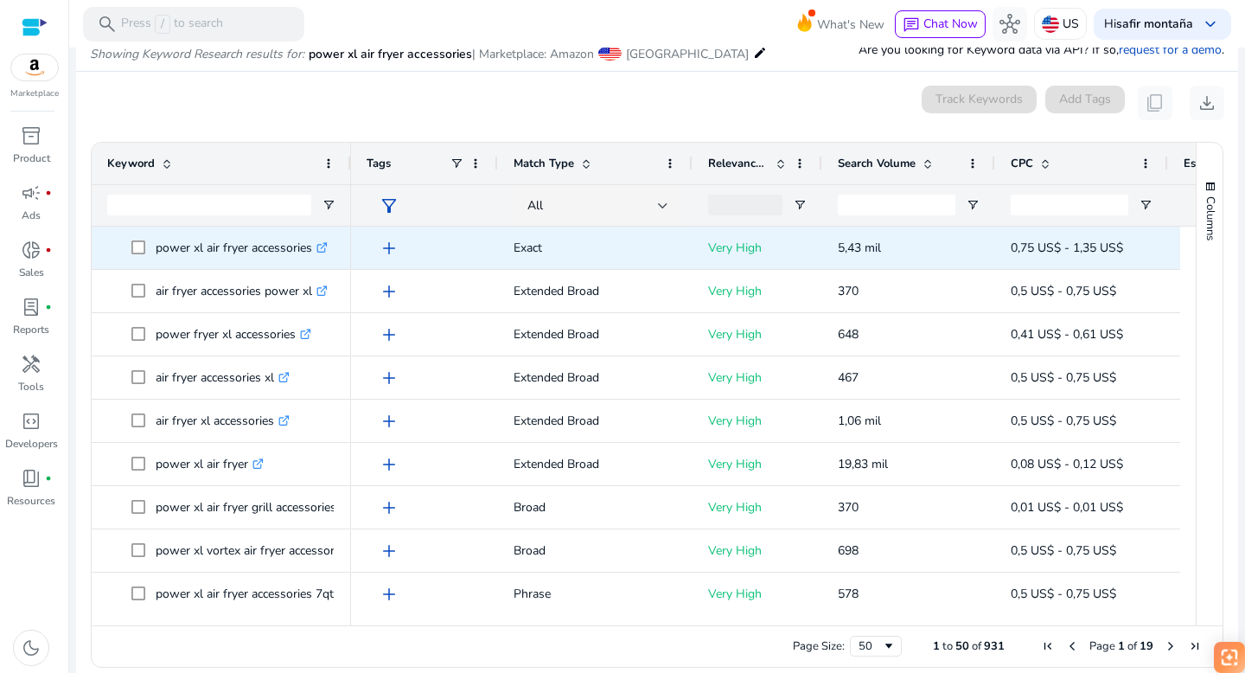
click at [327, 246] on icon at bounding box center [324, 245] width 6 height 6
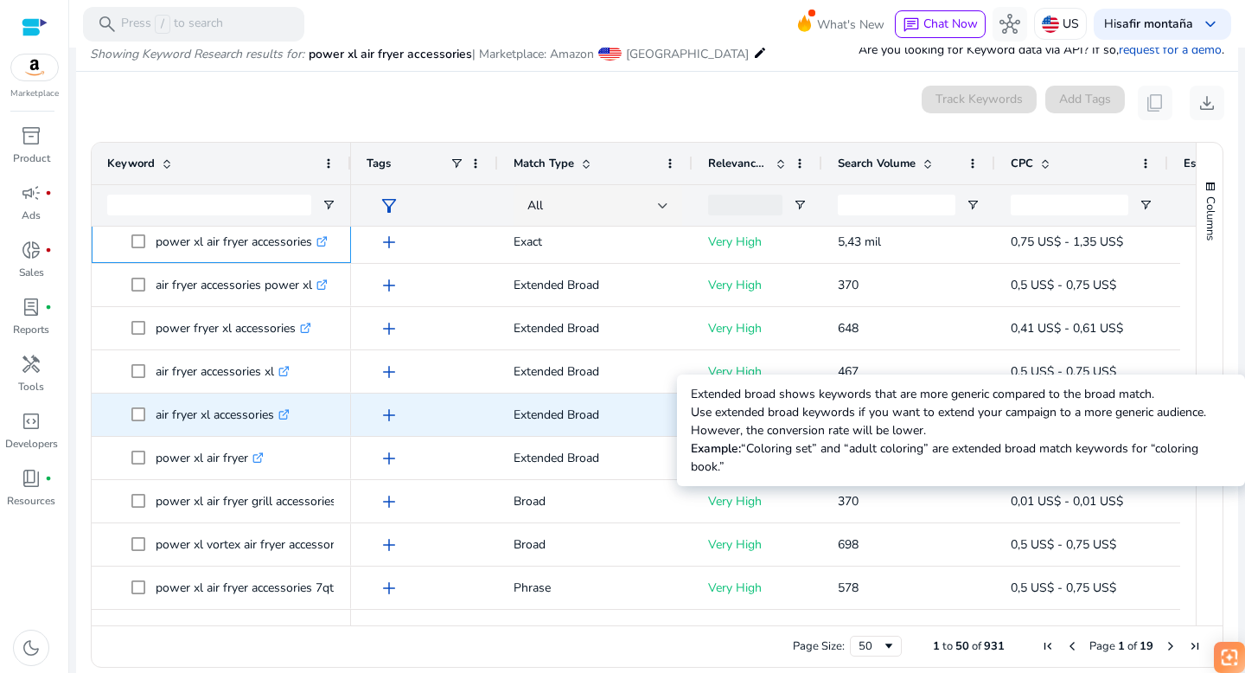
scroll to position [7, 0]
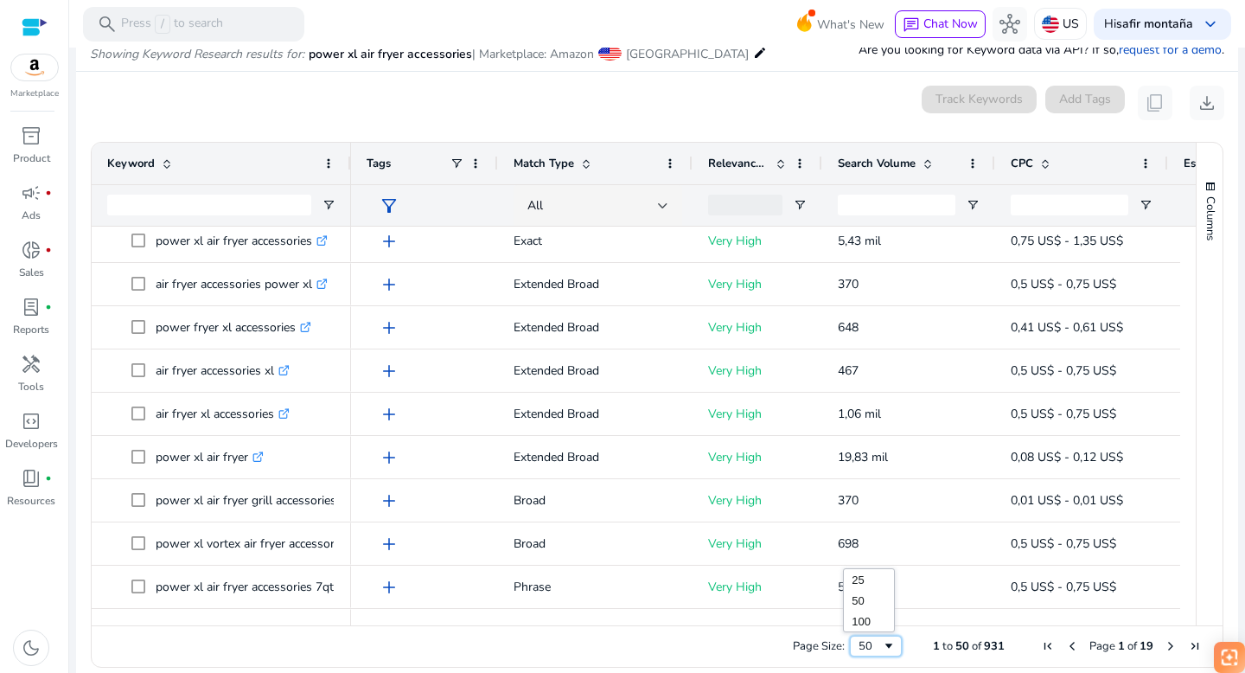
click at [887, 643] on span "Page Size" at bounding box center [889, 646] width 14 height 14
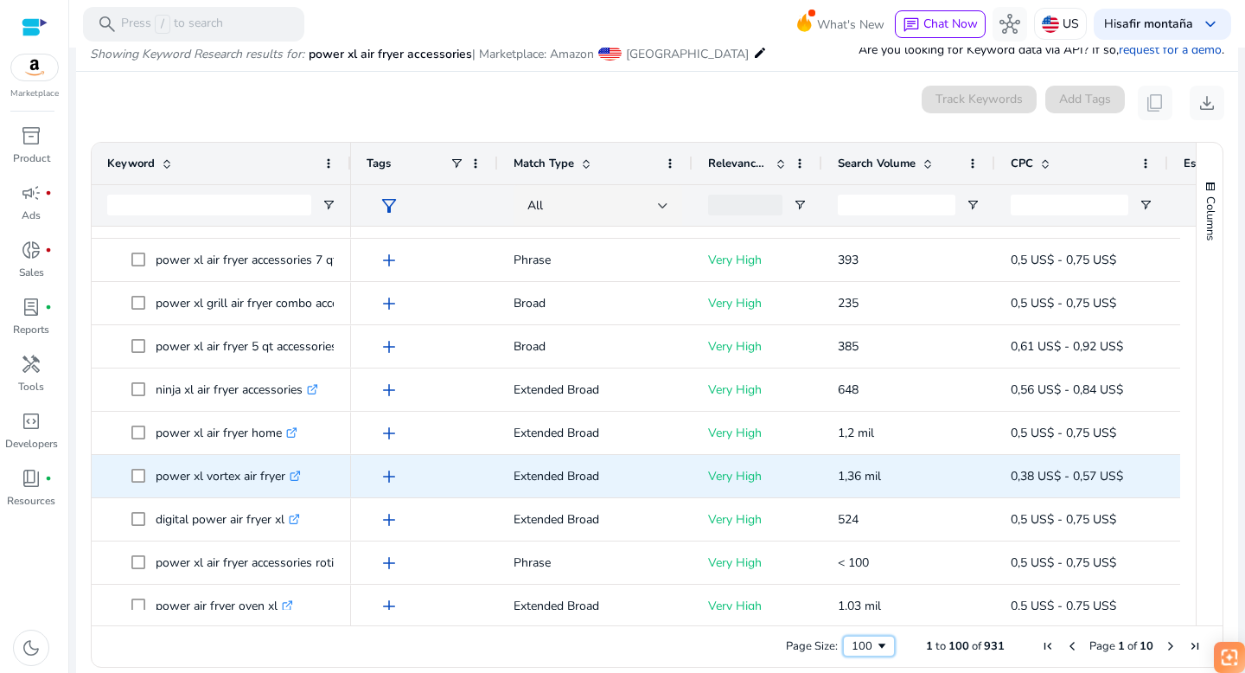
scroll to position [638, 0]
click at [297, 474] on icon ".st0{fill:#2c8af8}" at bounding box center [295, 474] width 11 height 11
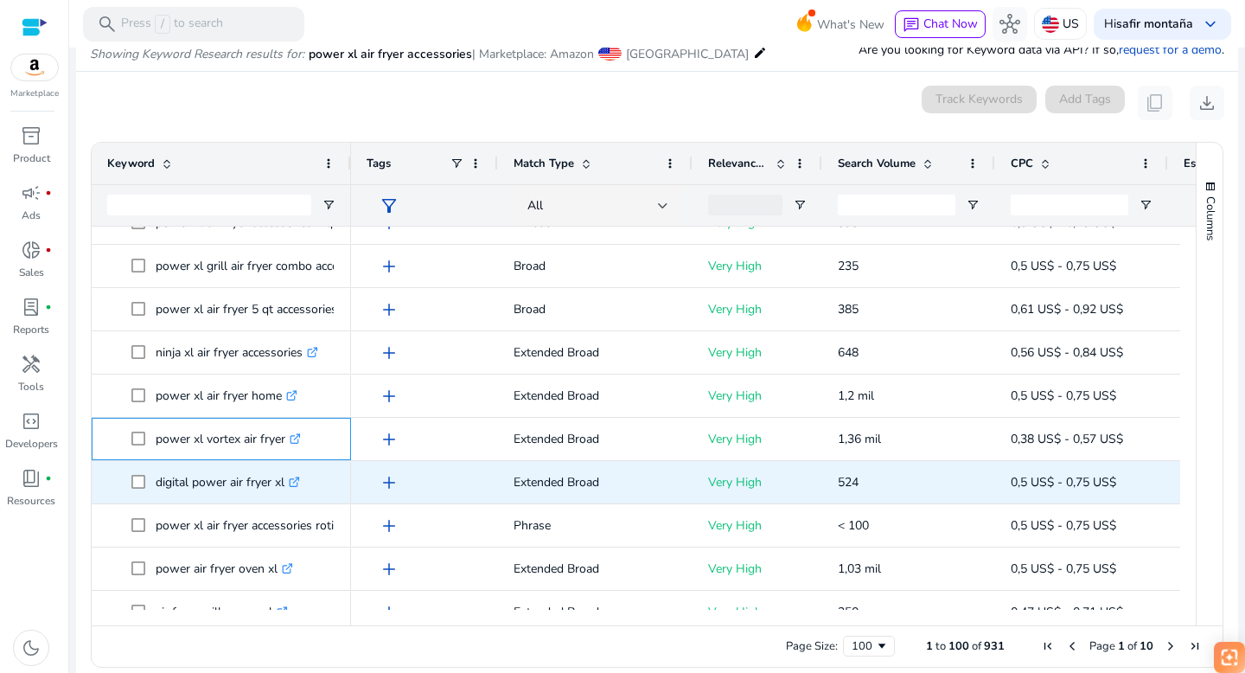
scroll to position [893, 0]
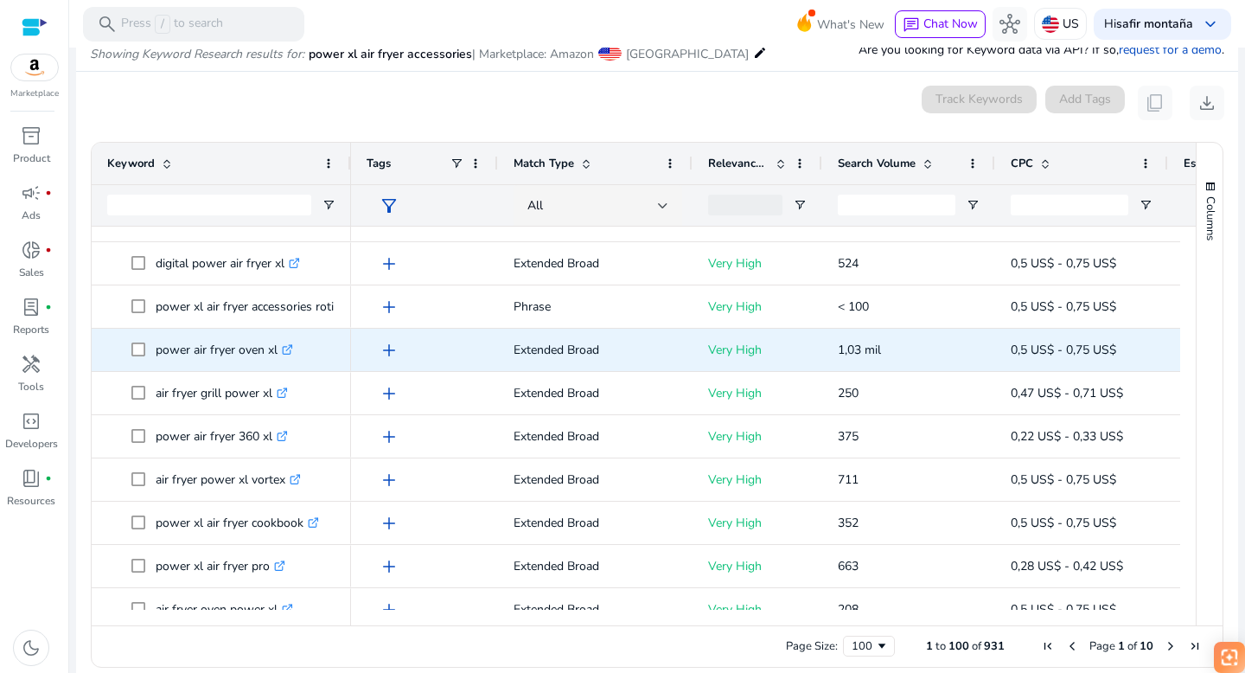
click at [291, 348] on icon at bounding box center [289, 347] width 6 height 6
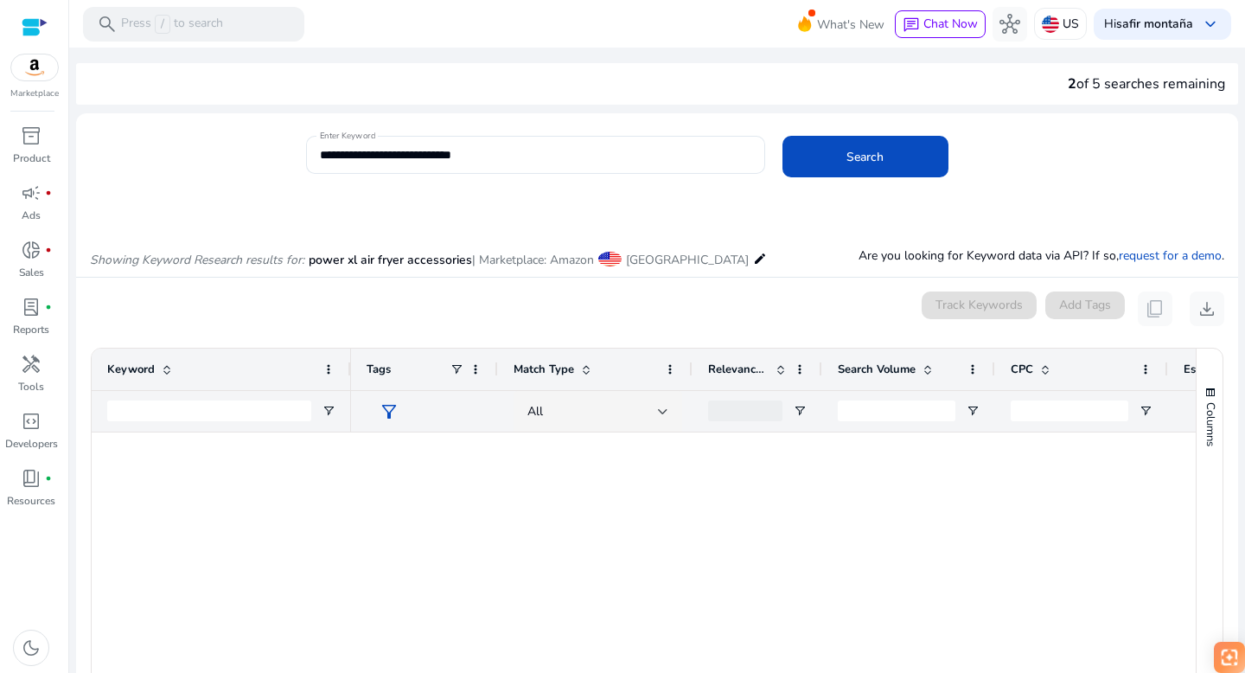
scroll to position [893, 0]
